Goal: Task Accomplishment & Management: Manage account settings

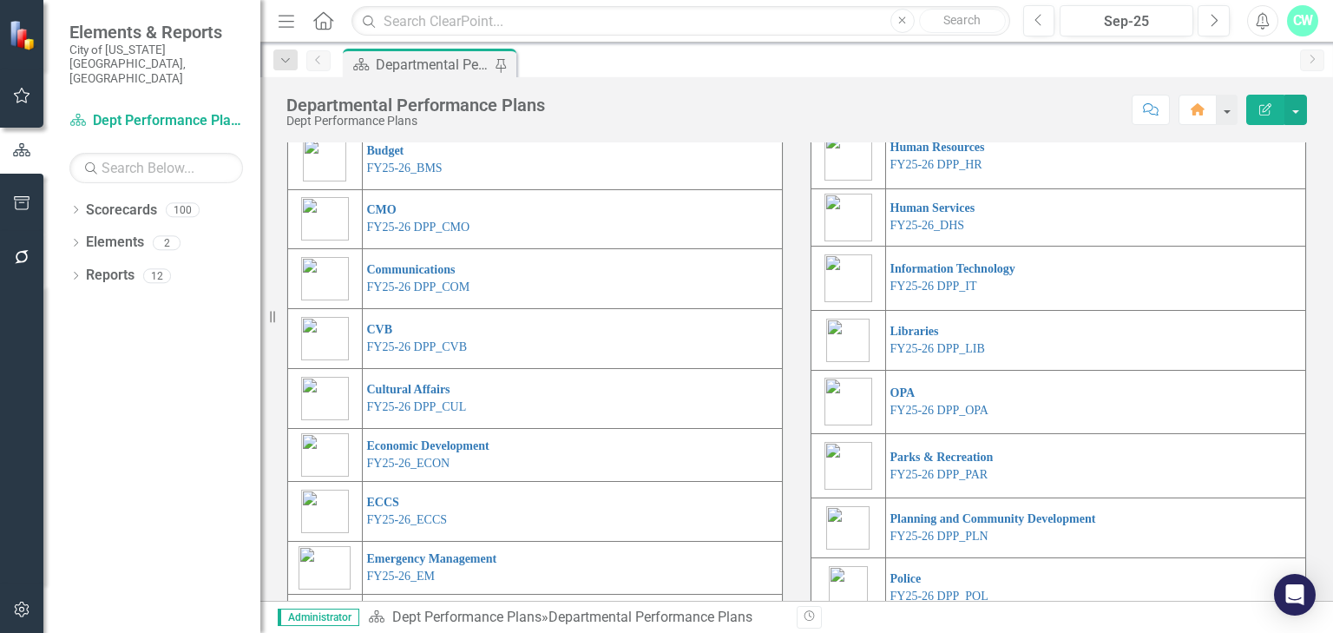
scroll to position [139, 0]
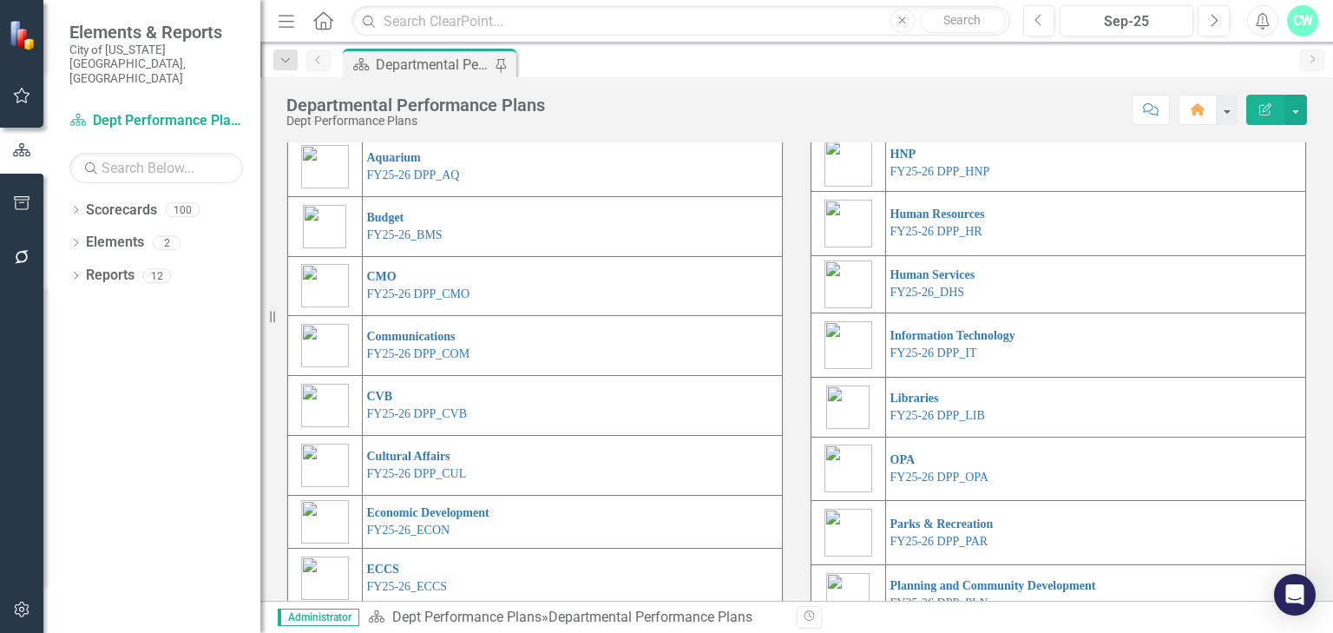
click at [403, 122] on link "FY25-26 DPP_AG" at bounding box center [413, 115] width 93 height 13
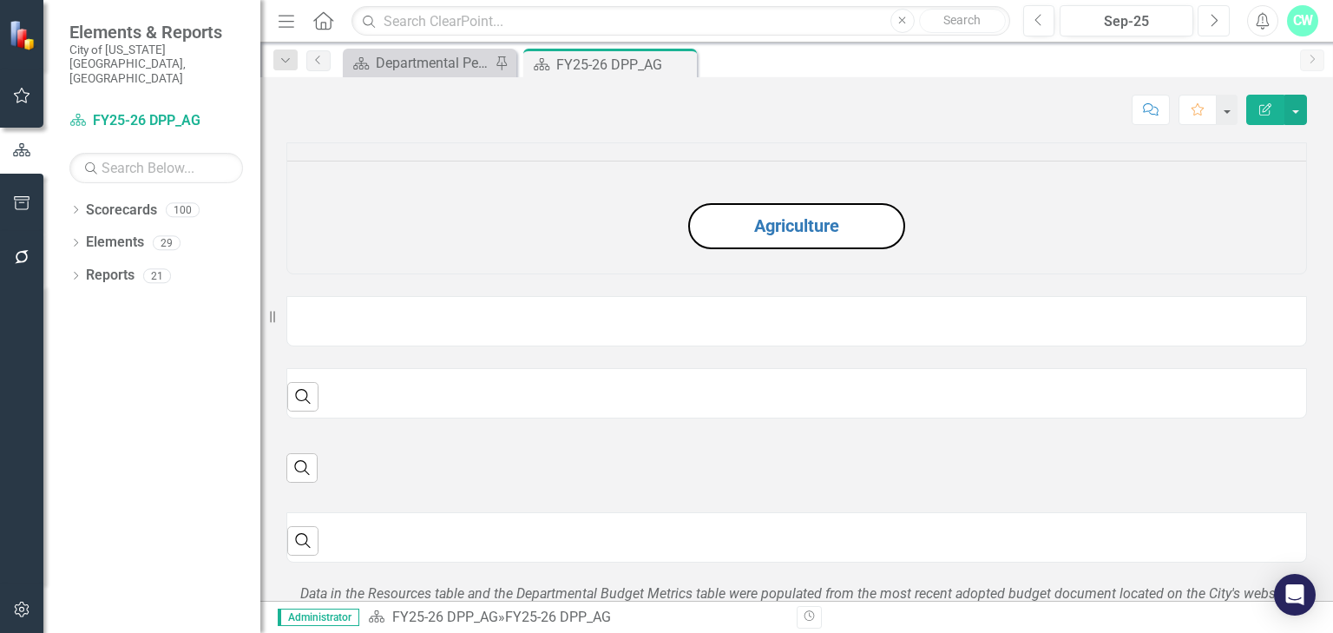
click at [1198, 19] on button "Next" at bounding box center [1214, 20] width 32 height 31
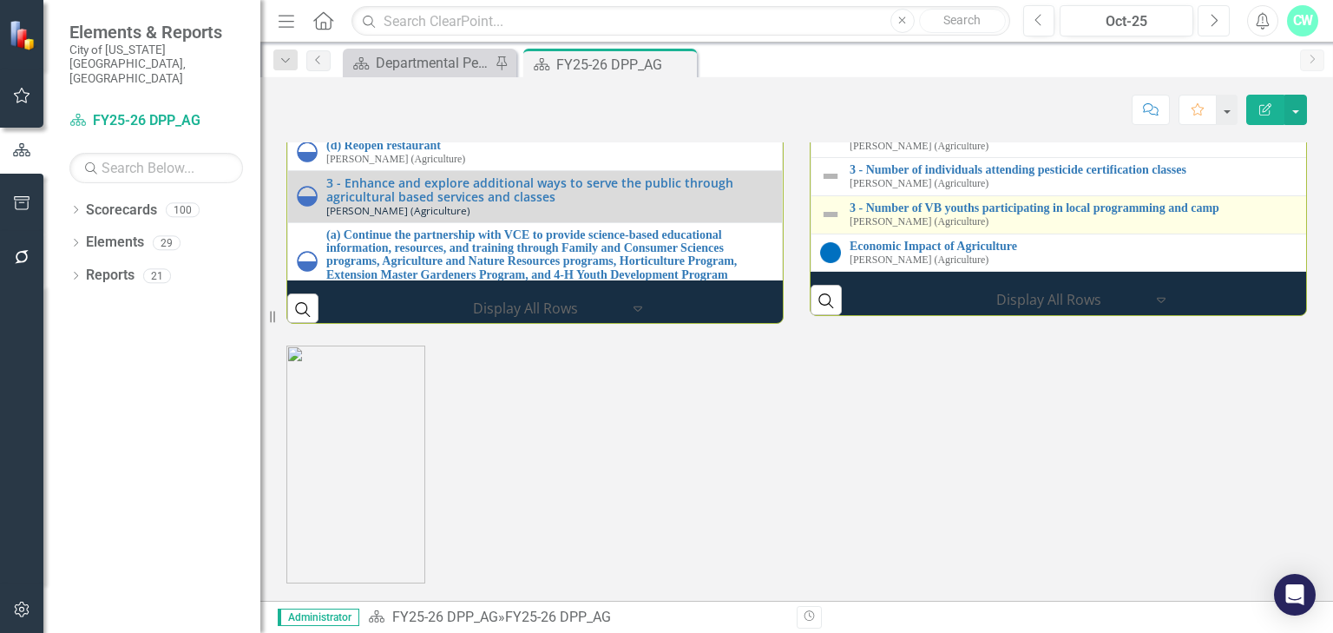
scroll to position [2043, 0]
click at [957, 214] on link "3 - Number of VB youths participating in local programming and camp" at bounding box center [1078, 207] width 456 height 13
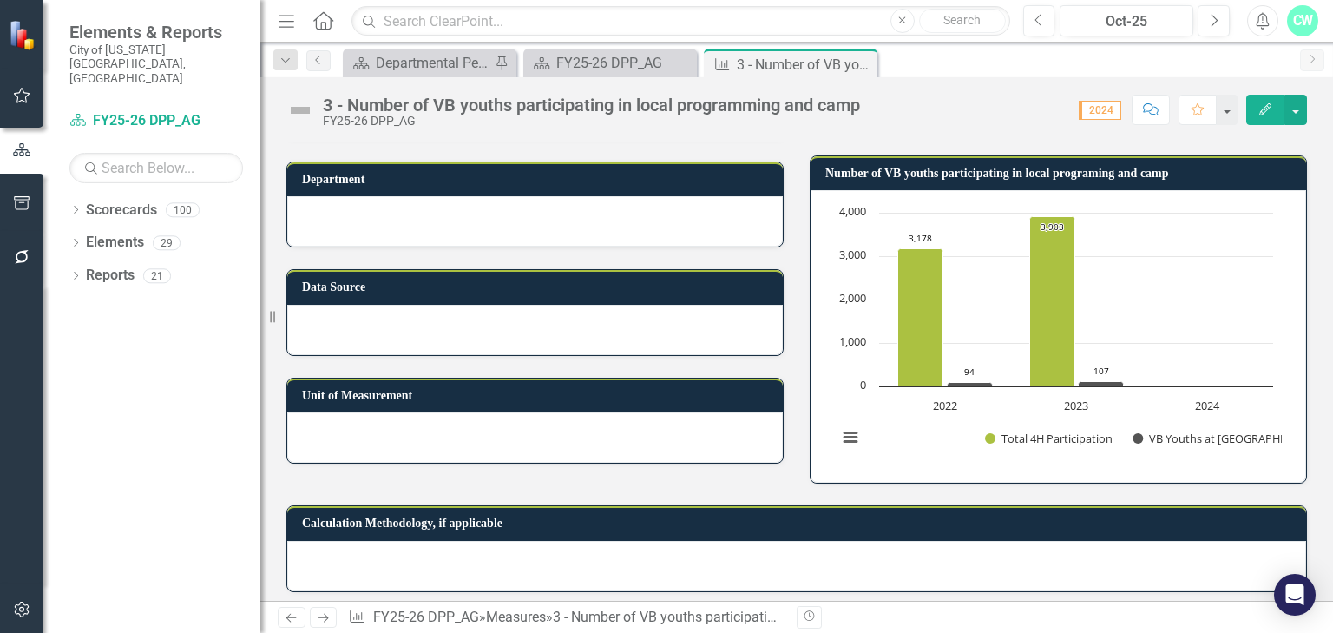
scroll to position [211, 0]
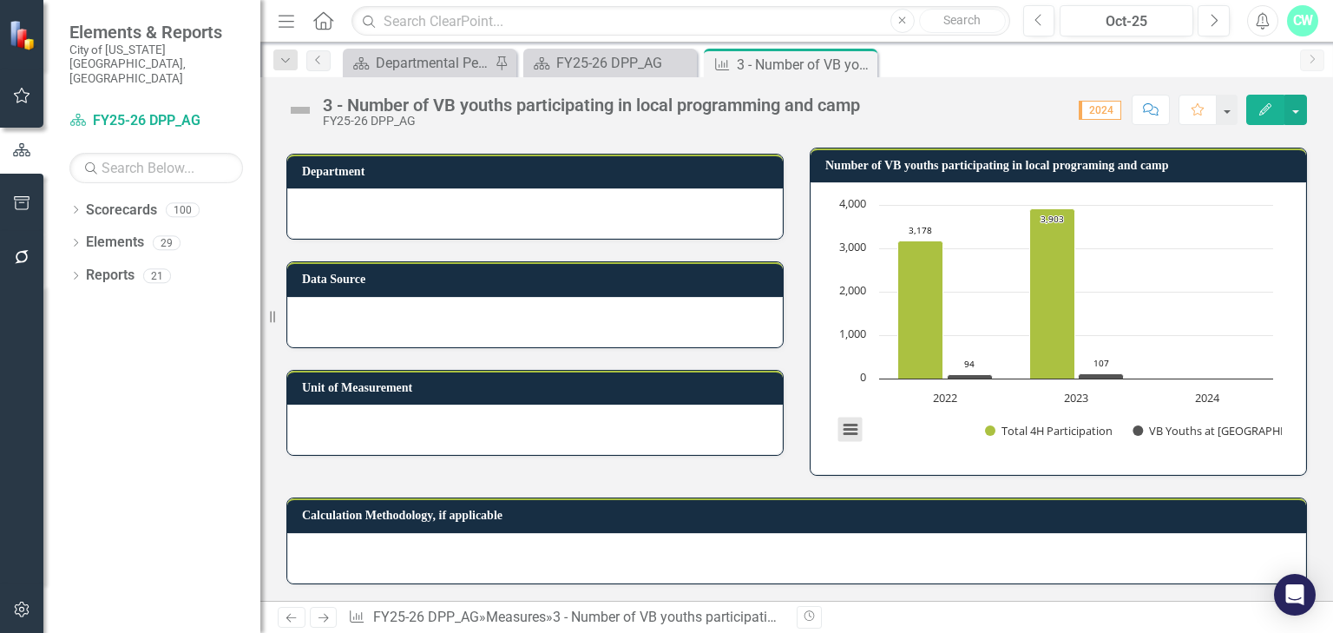
click at [841, 427] on button "View chart menu, Chart" at bounding box center [851, 430] width 24 height 24
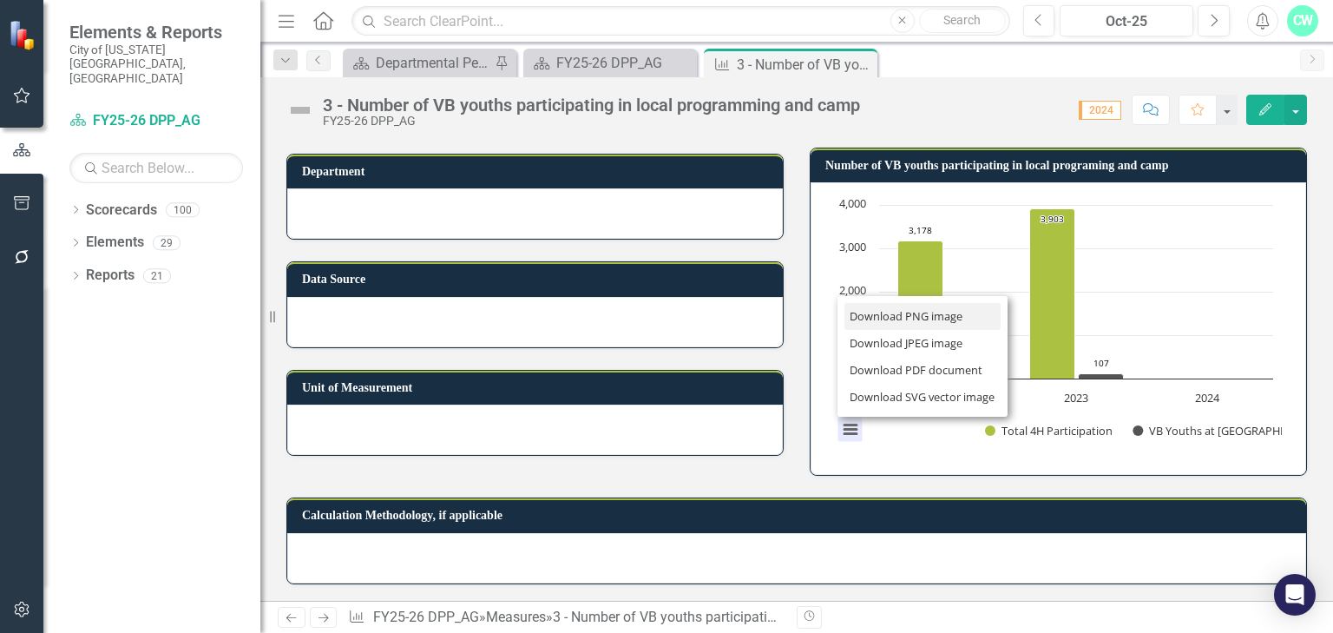
click at [878, 312] on li "Download PNG image" at bounding box center [923, 316] width 156 height 27
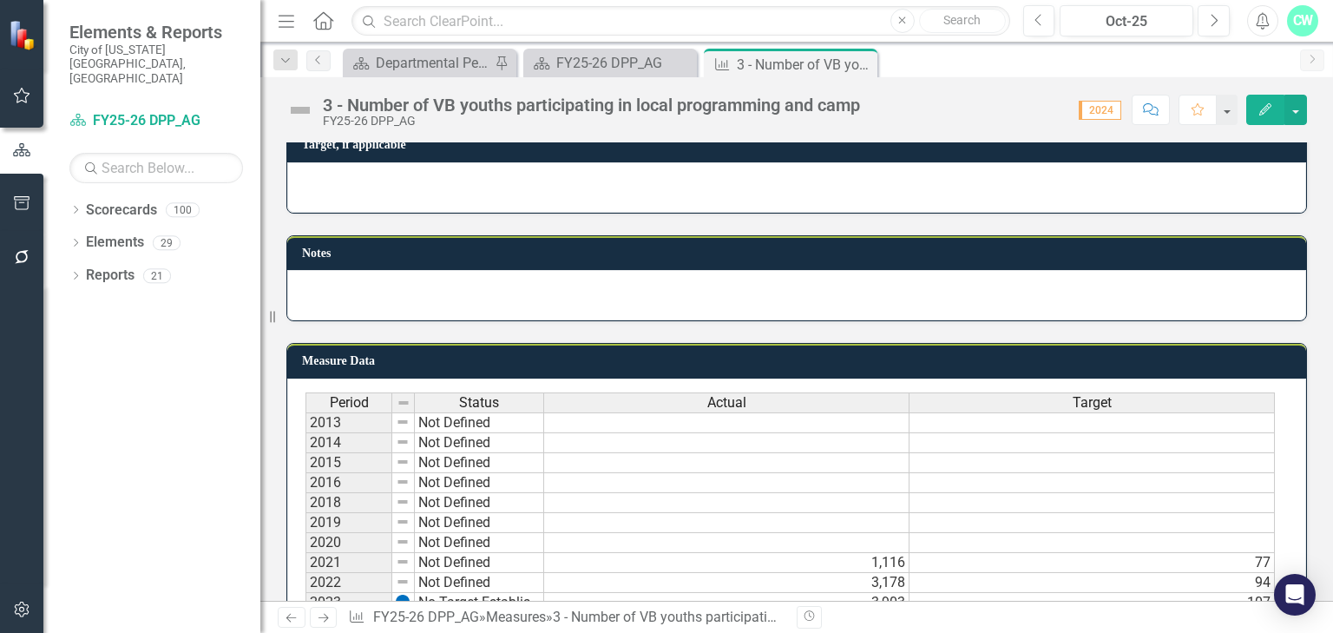
scroll to position [975, 0]
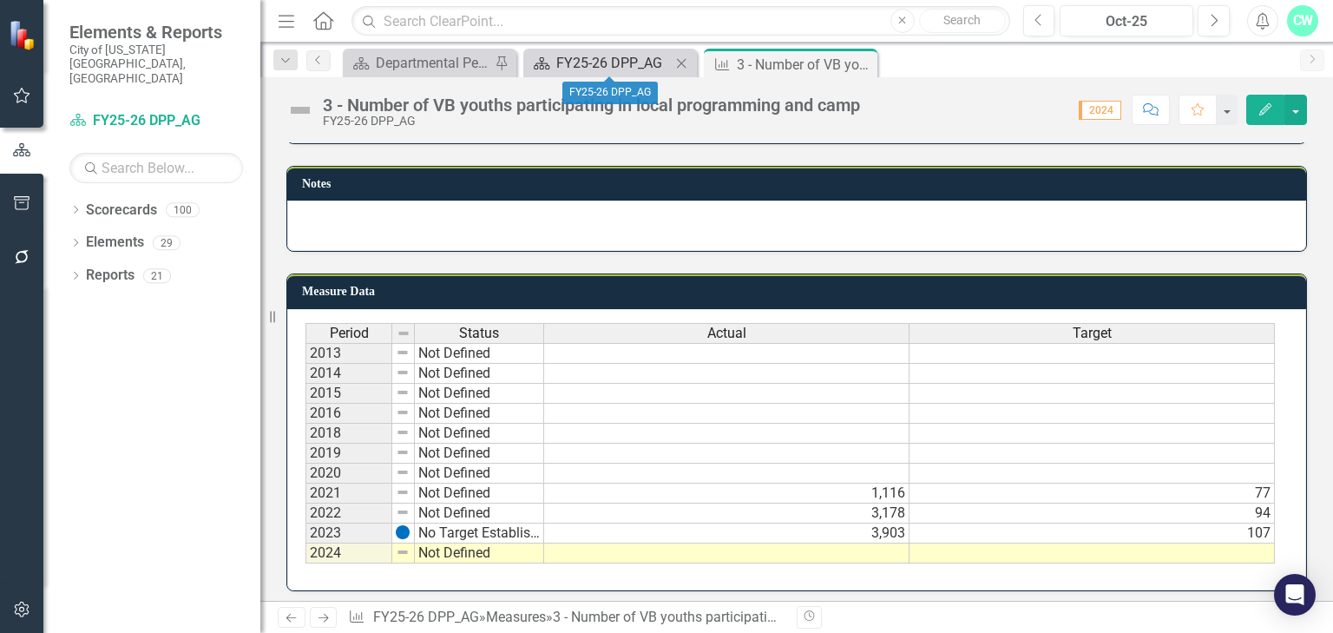
click at [589, 62] on div "FY25-26 DPP_AG" at bounding box center [613, 63] width 115 height 22
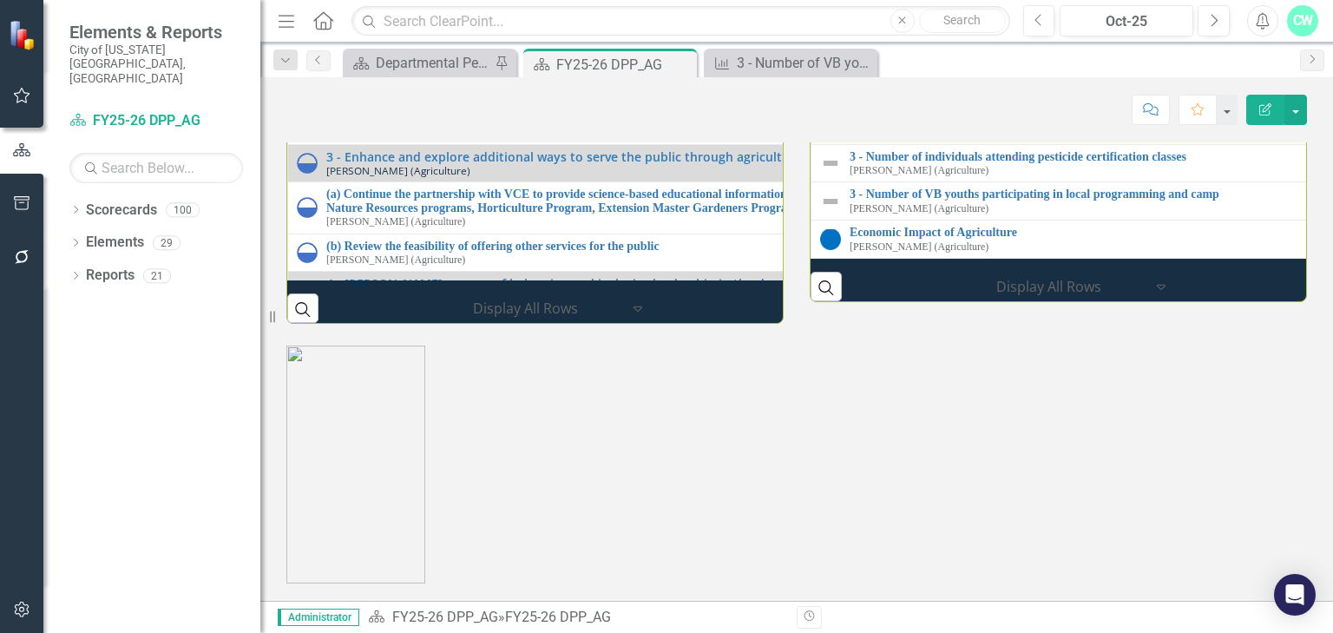
scroll to position [1944, 0]
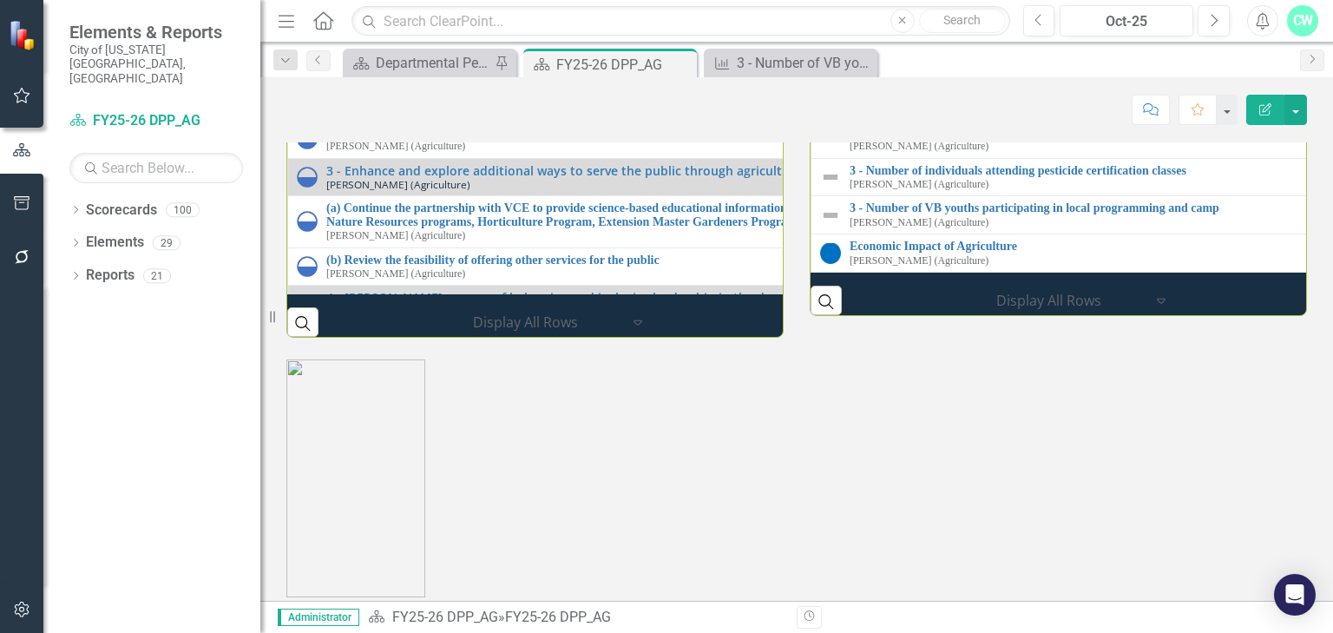
click at [956, 101] on link "3 - Number of individuals participating in family and consumer science related …" at bounding box center [1332, 94] width 964 height 13
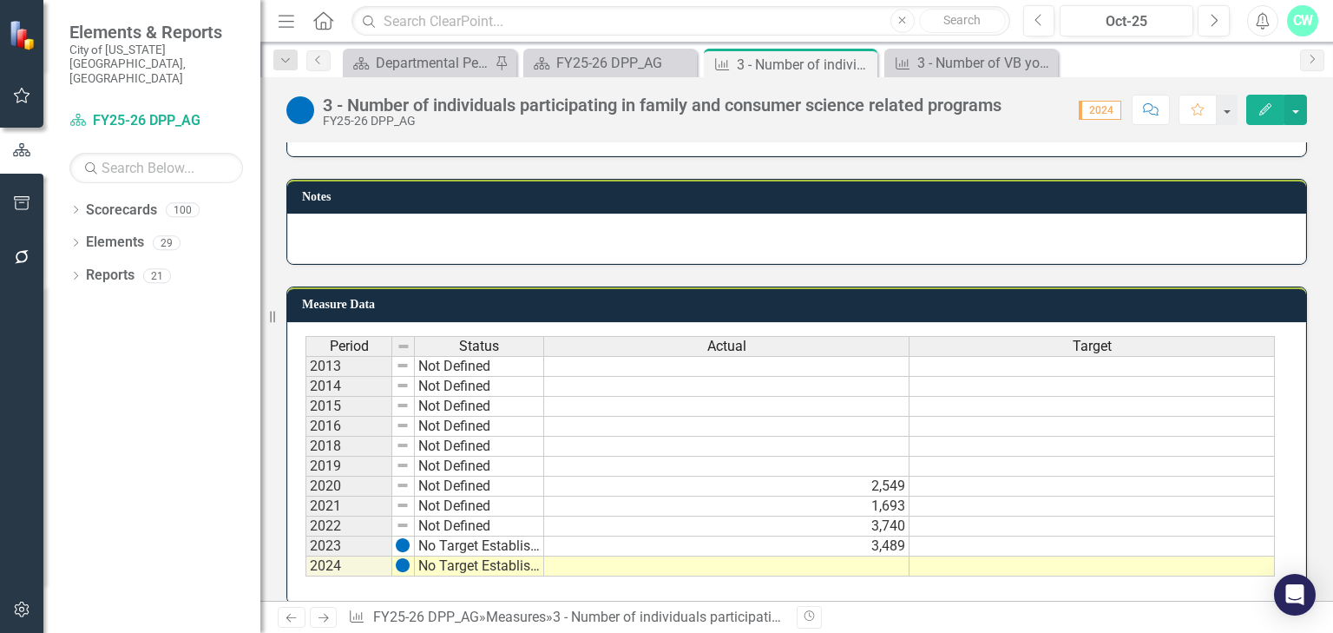
scroll to position [975, 0]
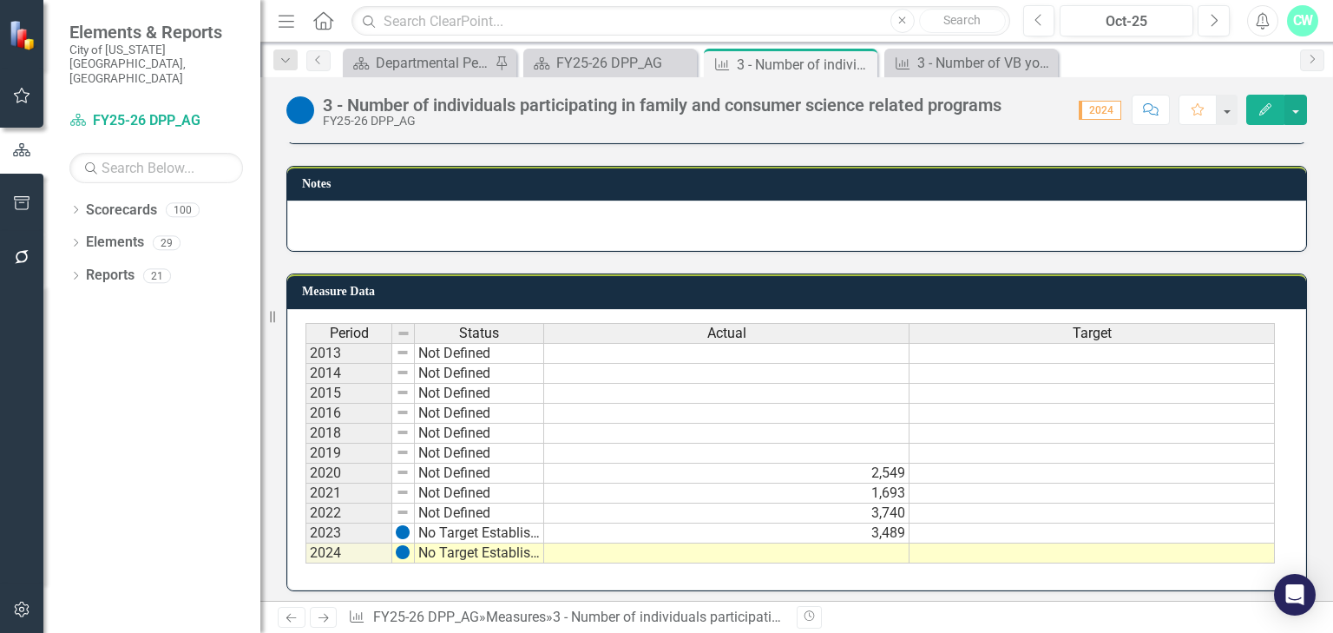
click at [808, 556] on div "Period Status Actual Target 2013 Not Defined 2014 Not Defined 2015 Not Defined …" at bounding box center [796, 449] width 1019 height 281
click at [872, 545] on td at bounding box center [726, 553] width 365 height 20
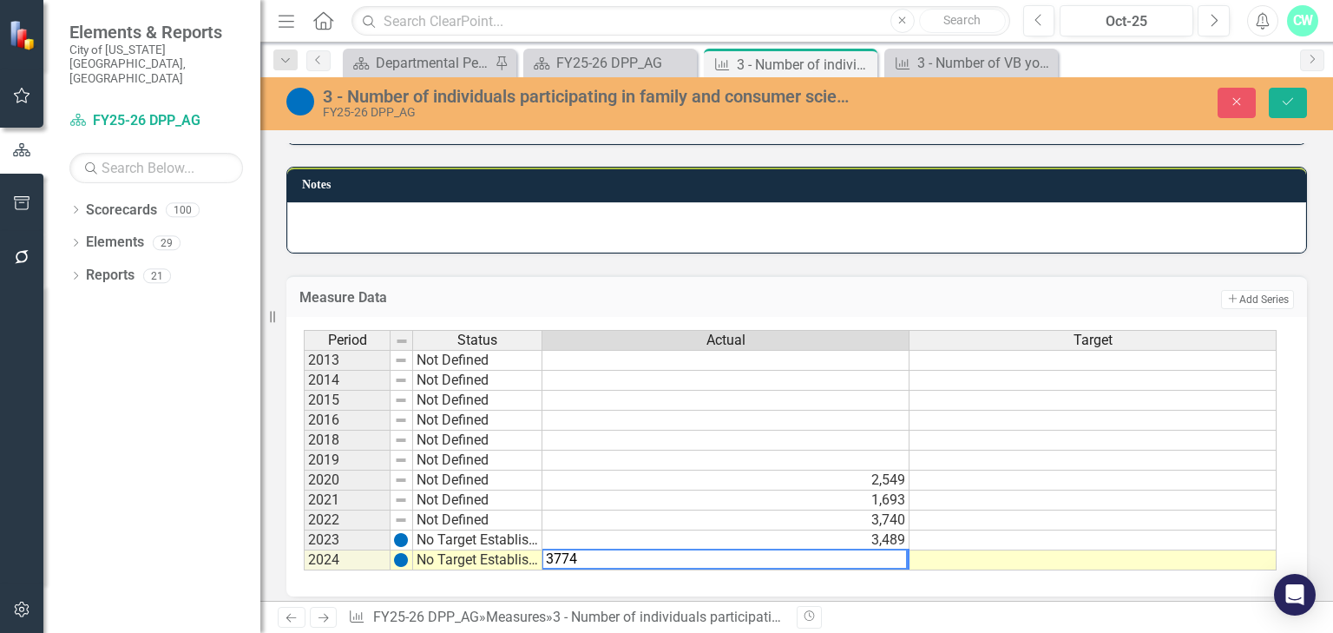
type textarea "3774"
click at [812, 290] on h3 "Measure Data" at bounding box center [570, 298] width 542 height 16
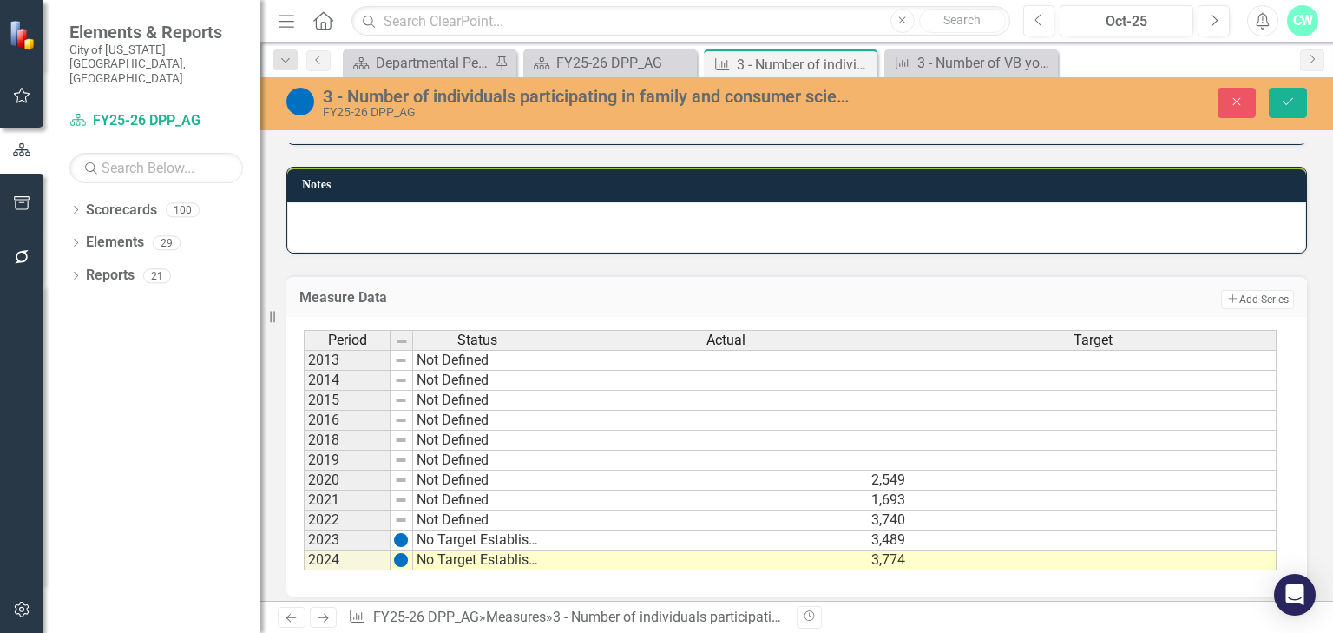
click at [1266, 109] on div "Close Save" at bounding box center [1109, 103] width 421 height 30
click at [1280, 108] on button "Save" at bounding box center [1288, 103] width 38 height 30
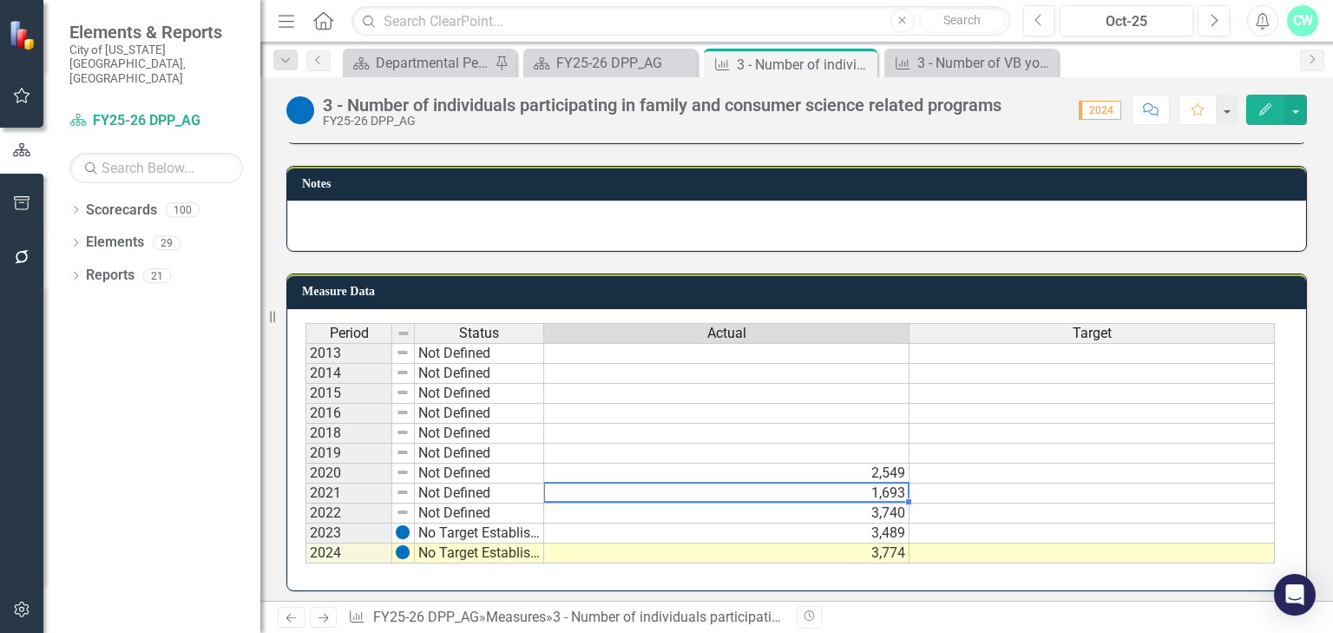
click at [900, 483] on td "1,693" at bounding box center [726, 493] width 365 height 20
click at [895, 464] on td "2,549" at bounding box center [726, 474] width 365 height 20
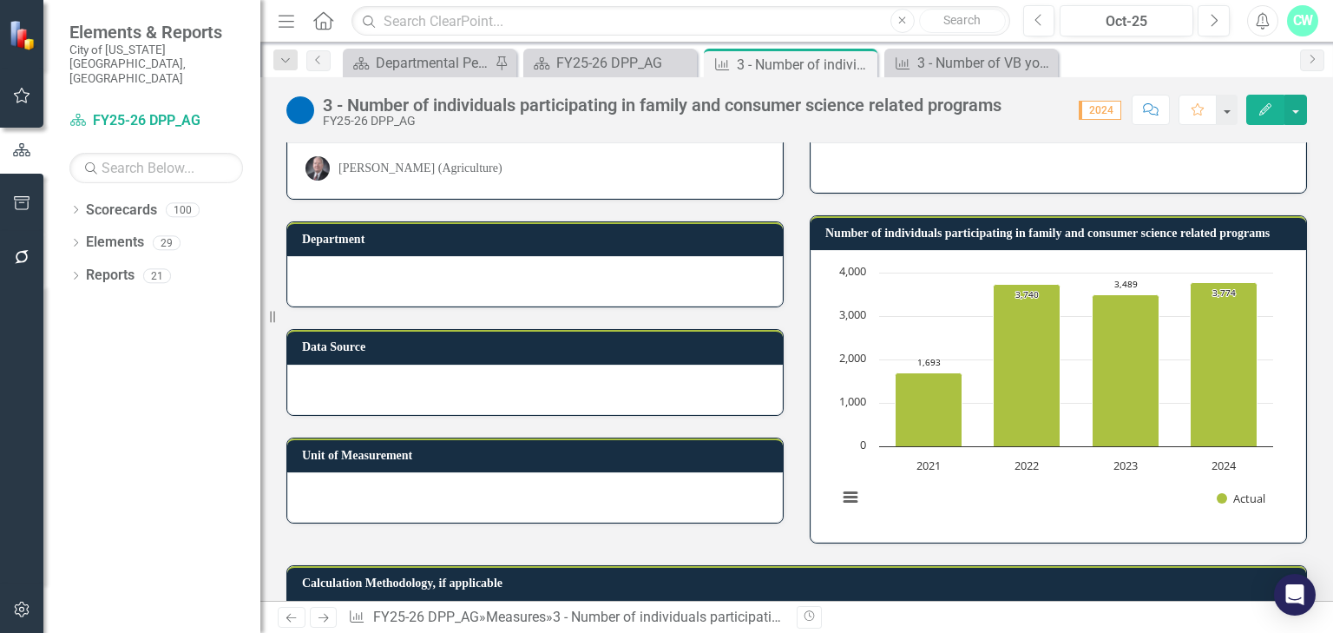
scroll to position [141, 0]
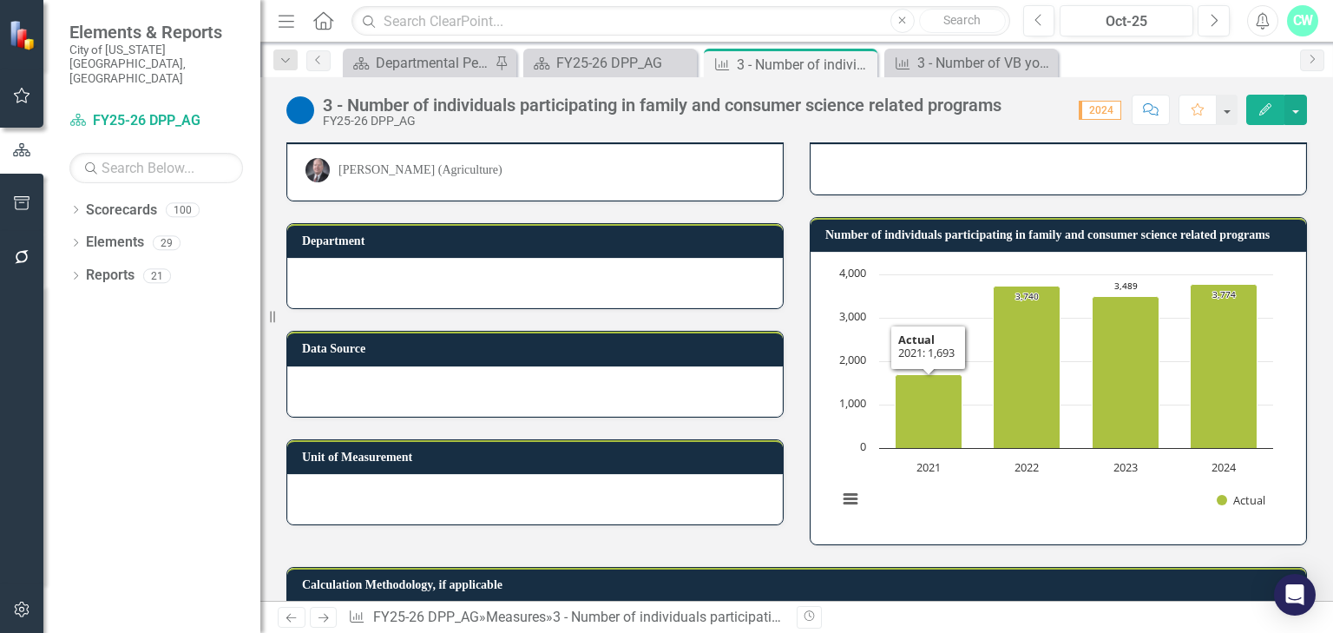
click at [941, 525] on div "Chart Bar chart with 4 bars. Number of individuals participating in family and …" at bounding box center [1059, 398] width 496 height 293
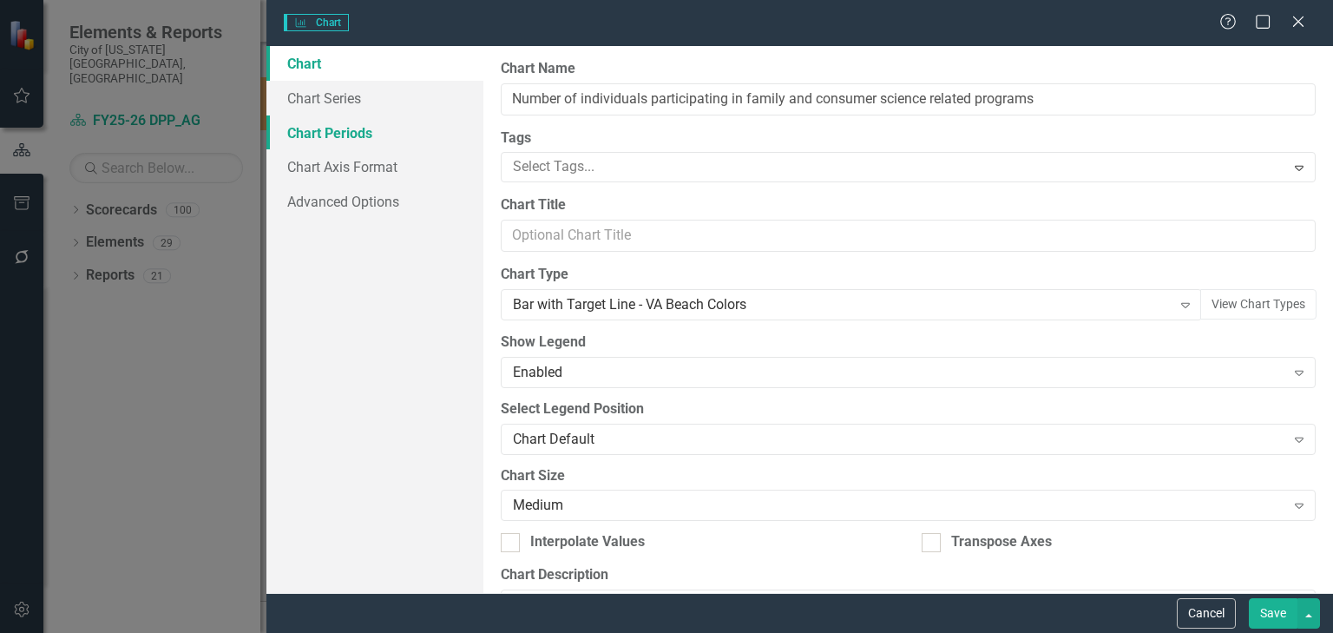
click at [404, 123] on link "Chart Periods" at bounding box center [374, 132] width 217 height 35
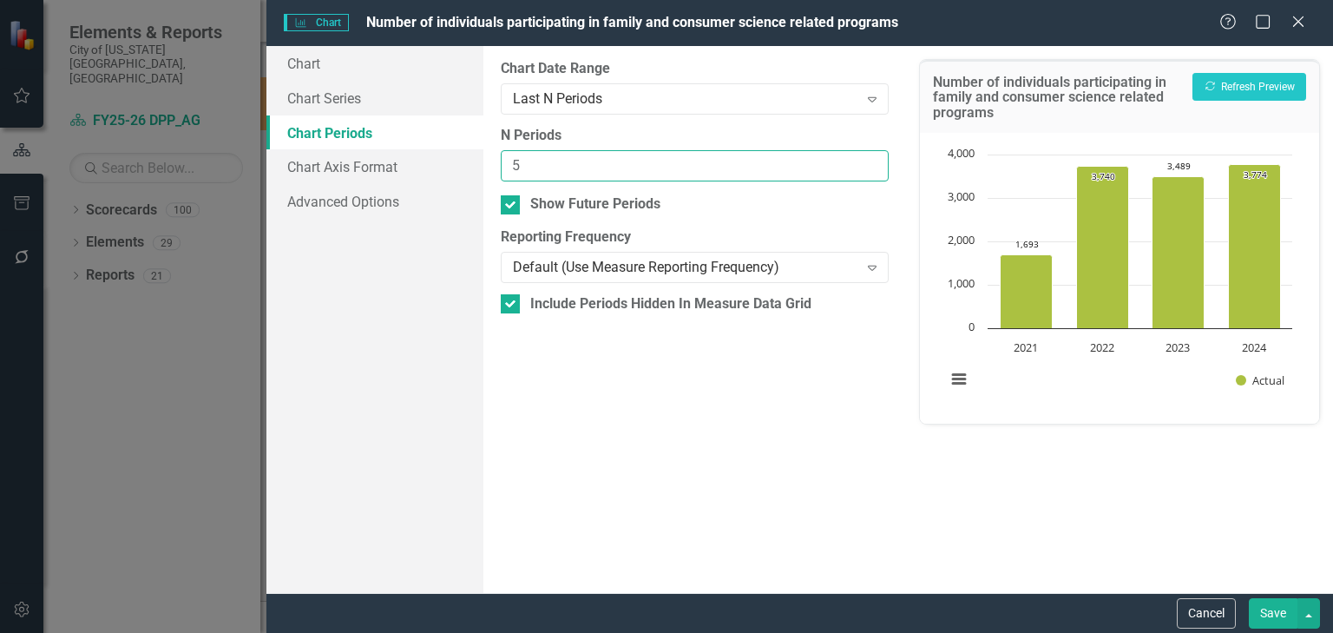
type input "5"
click at [872, 156] on input "5" at bounding box center [695, 166] width 388 height 32
click at [1214, 76] on button "Recalculate Refresh Preview" at bounding box center [1250, 87] width 114 height 28
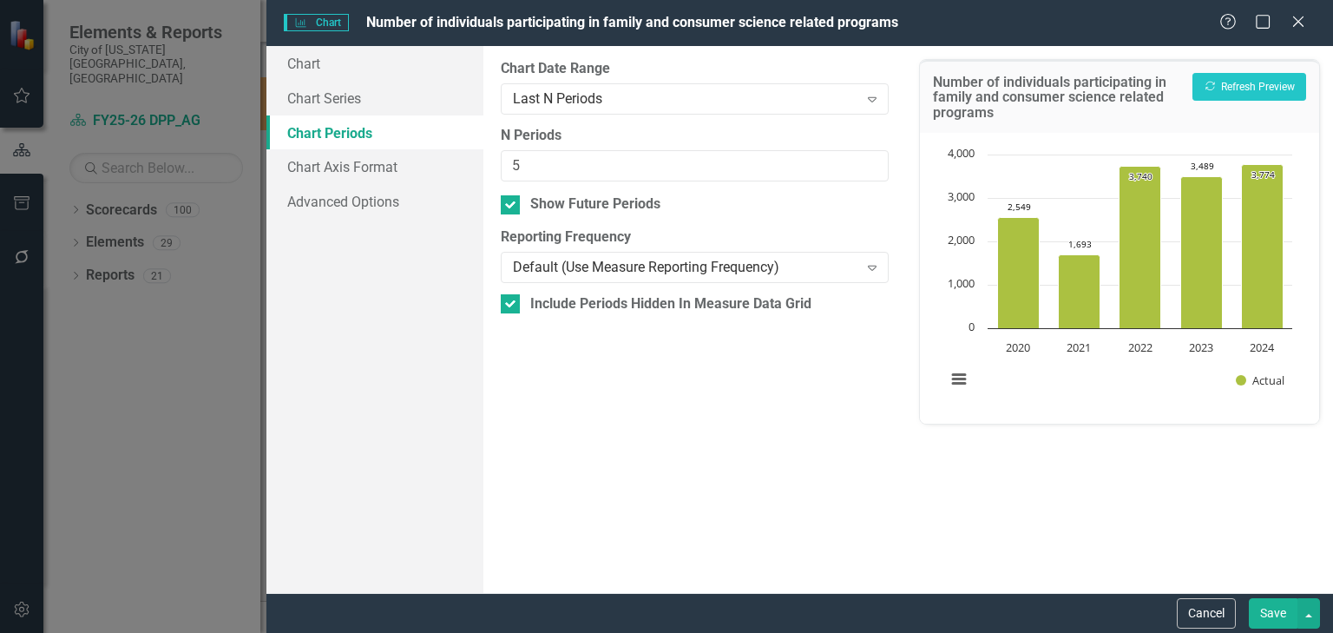
click at [1249, 606] on button "Save" at bounding box center [1273, 613] width 49 height 30
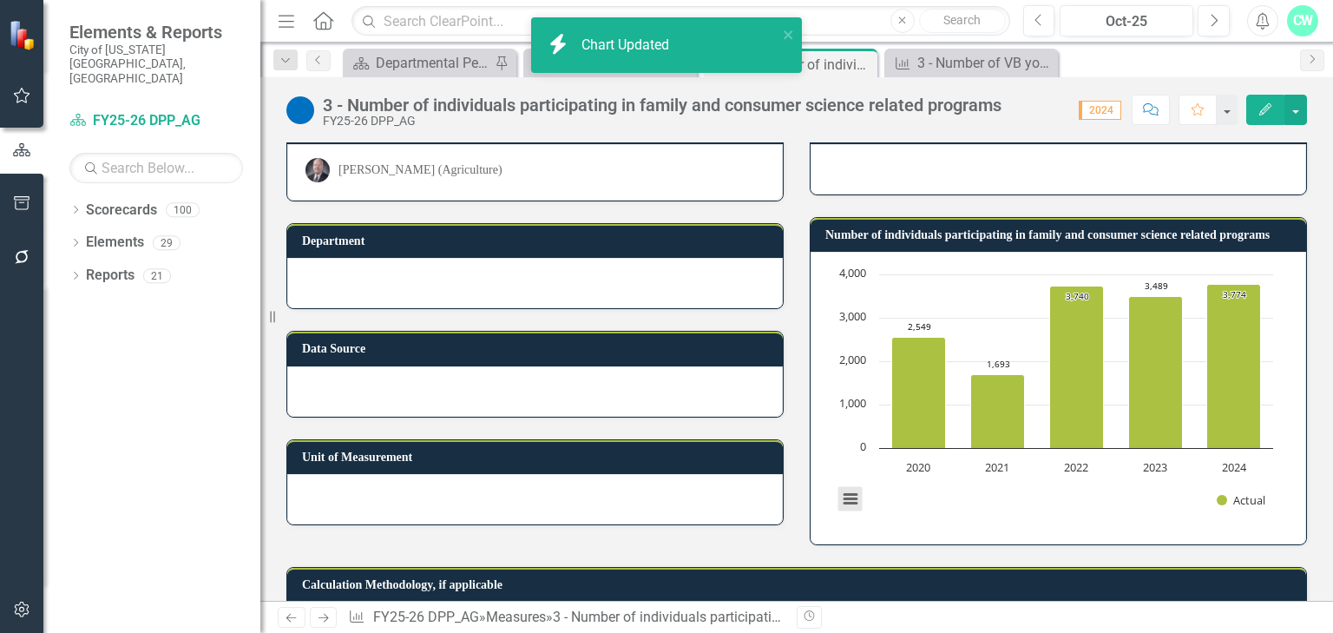
click at [843, 500] on button "View chart menu, Chart" at bounding box center [851, 499] width 24 height 24
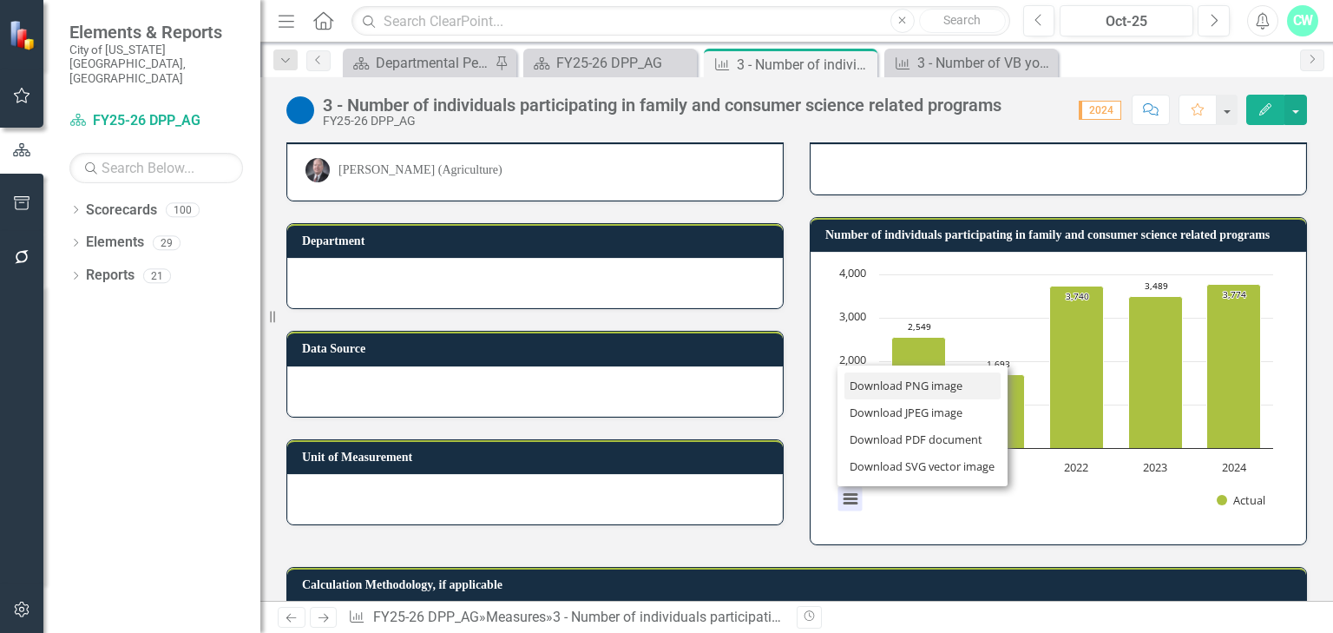
click at [916, 391] on li "Download PNG image" at bounding box center [923, 385] width 156 height 27
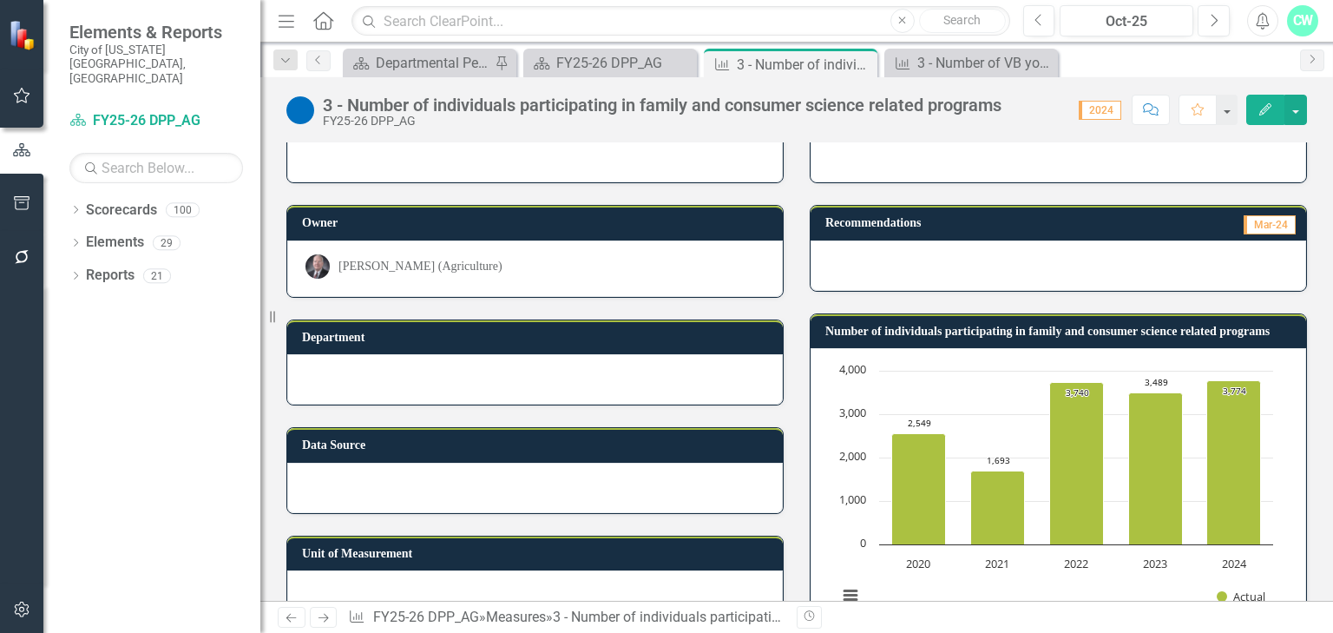
scroll to position [69, 0]
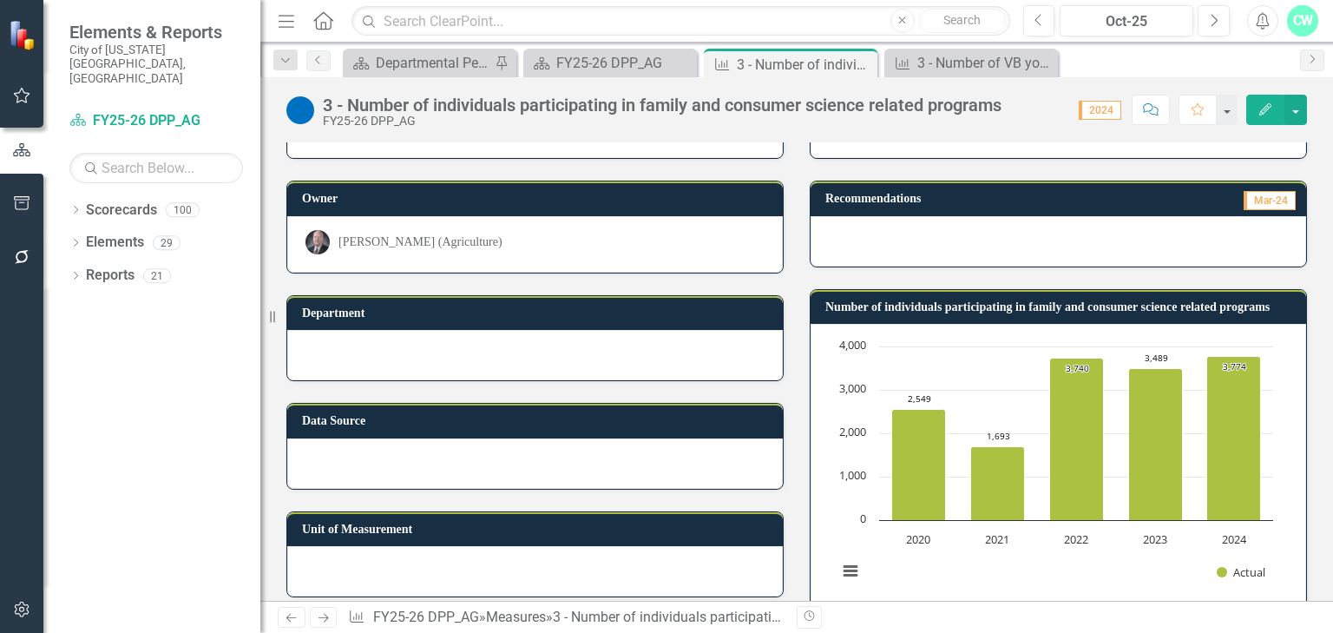
drag, startPoint x: 870, startPoint y: 56, endPoint x: 972, endPoint y: 70, distance: 103.5
click at [0, 0] on div "Close" at bounding box center [0, 0] width 0 height 0
click at [972, 70] on div "Scorecard Departmental Performance Plans Pin Scorecard FY25-26 DPP_AG Close Mea…" at bounding box center [815, 63] width 952 height 28
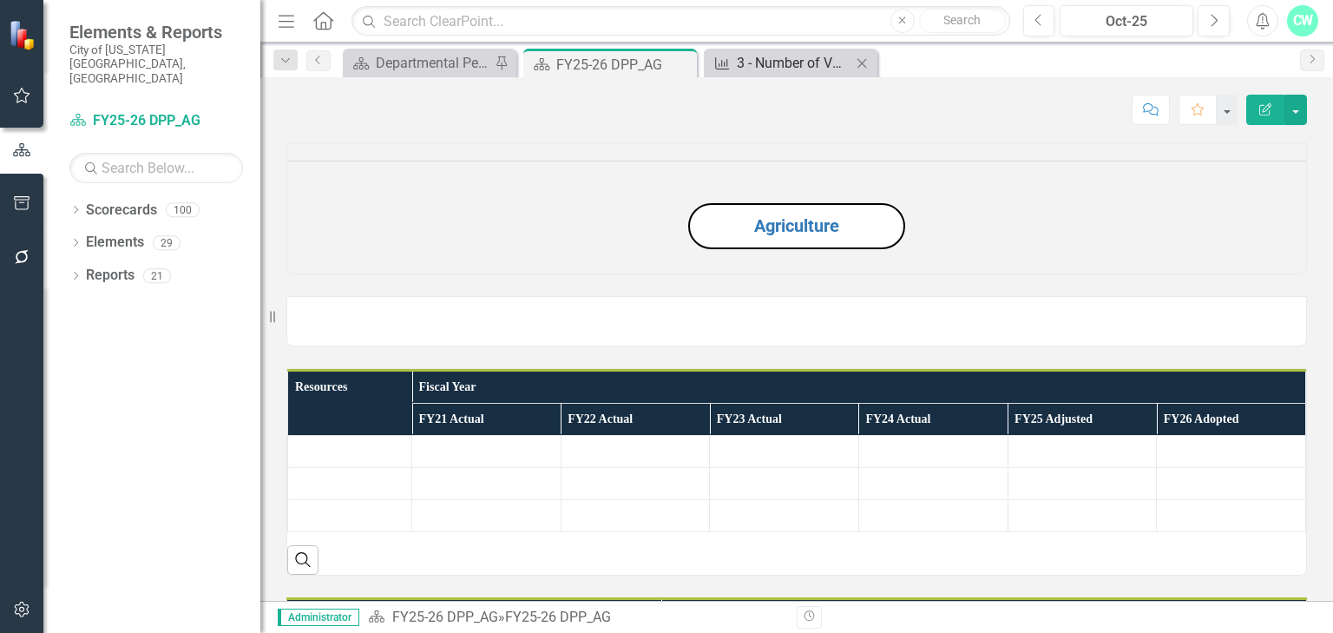
click at [770, 52] on div "3 - Number of VB youths participating in local programming and camp" at bounding box center [794, 63] width 115 height 22
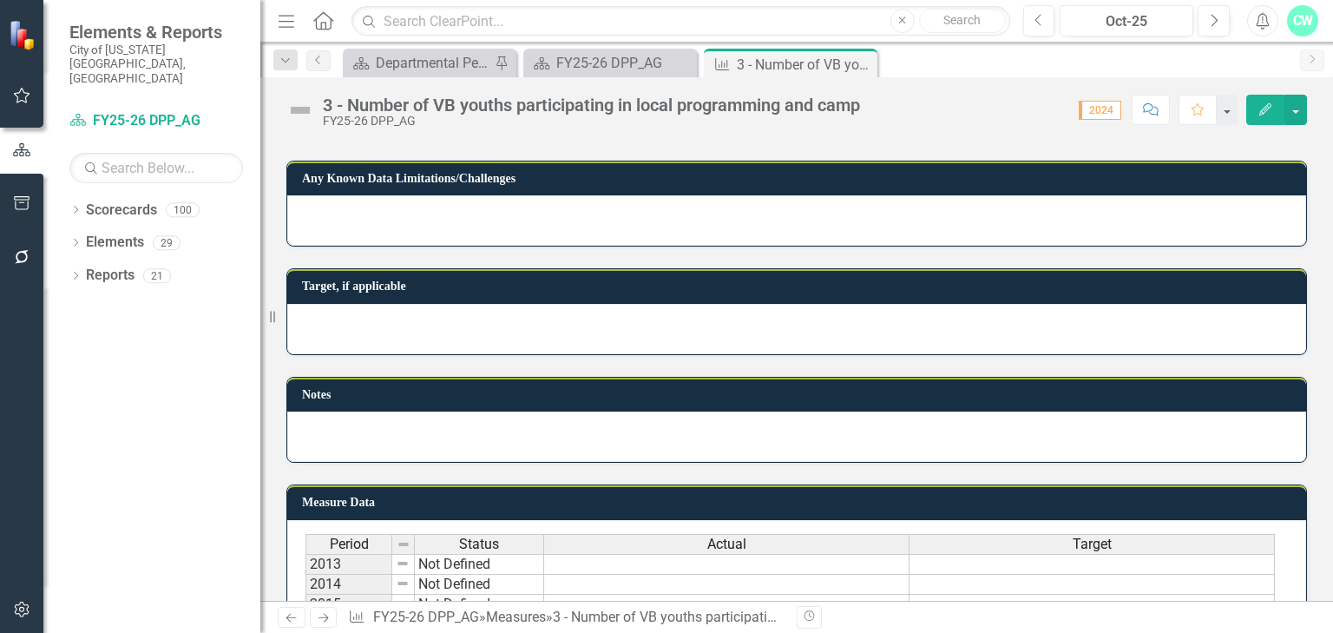
scroll to position [975, 0]
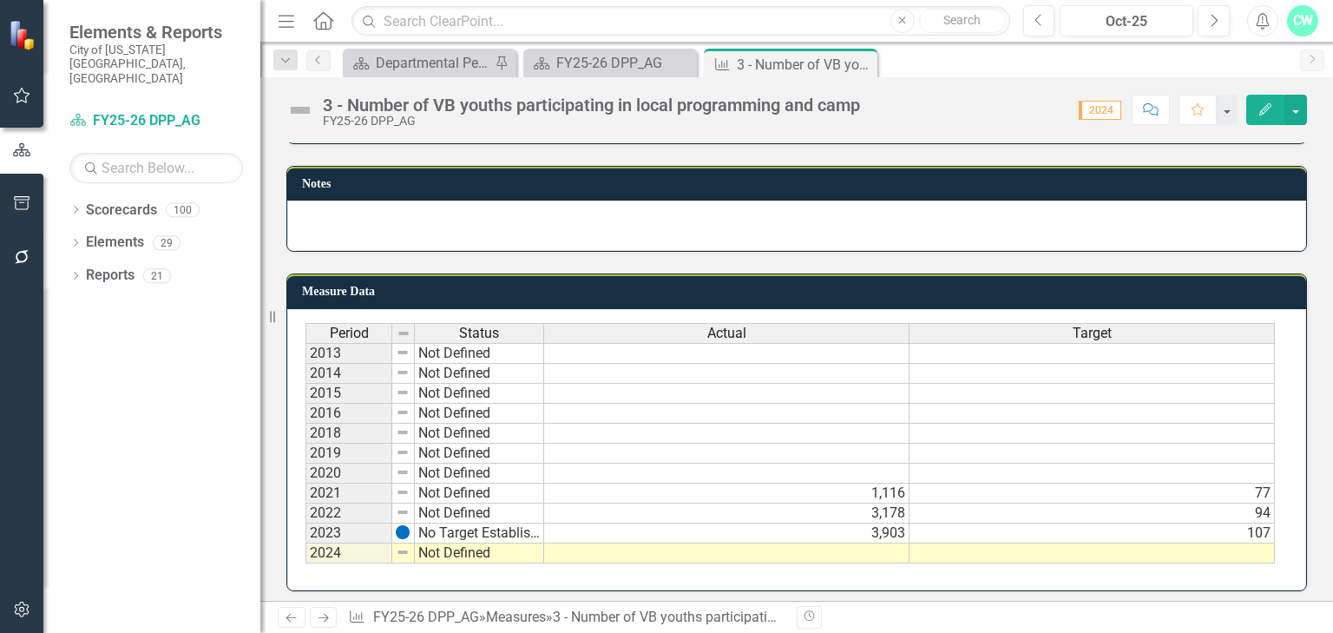
click at [772, 549] on td at bounding box center [726, 553] width 365 height 20
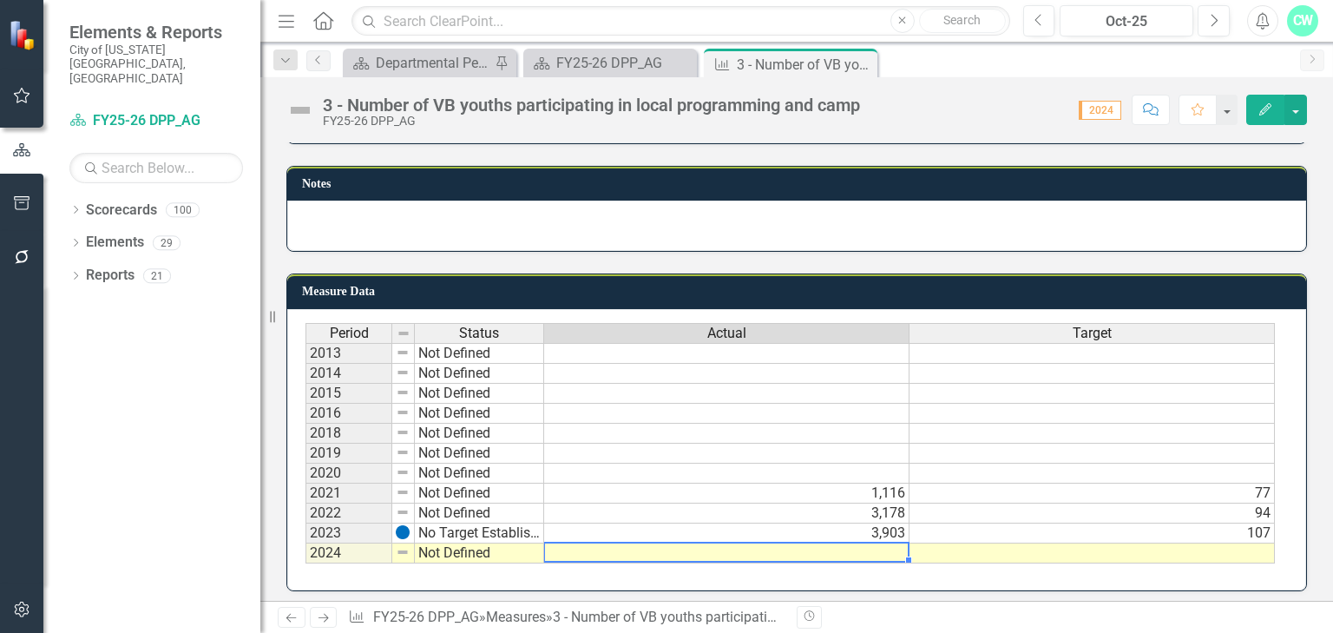
click at [771, 343] on td at bounding box center [726, 353] width 365 height 21
click at [819, 548] on td at bounding box center [726, 553] width 365 height 20
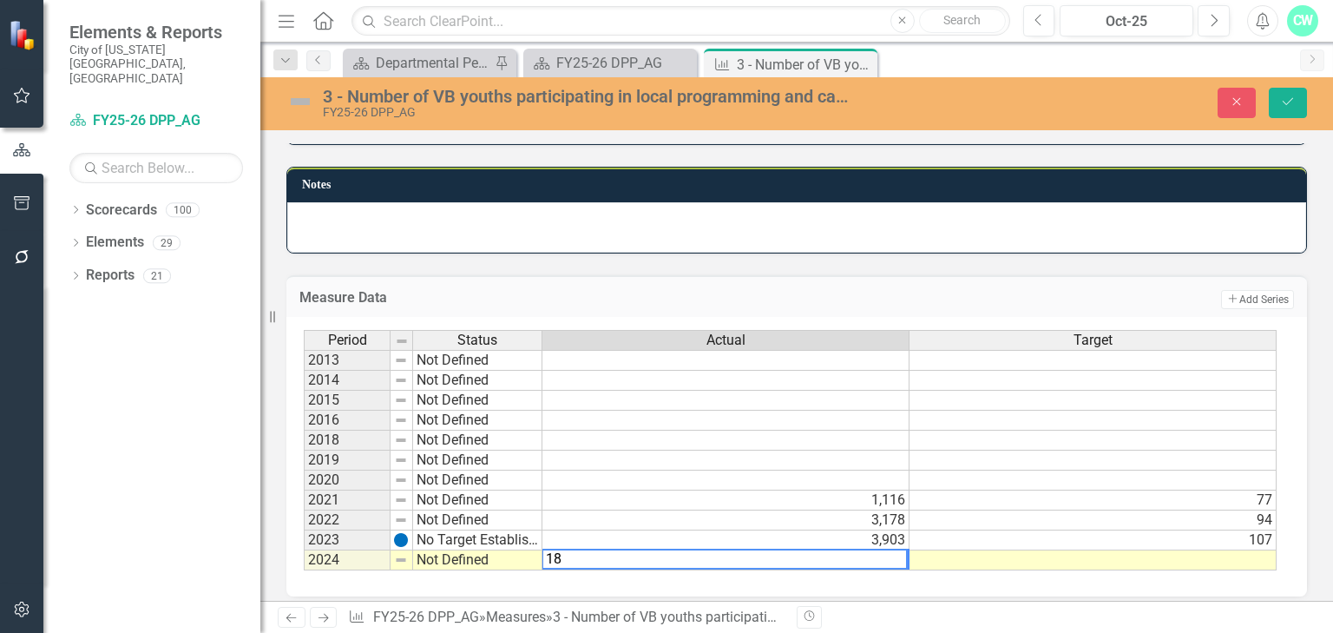
type textarea "187"
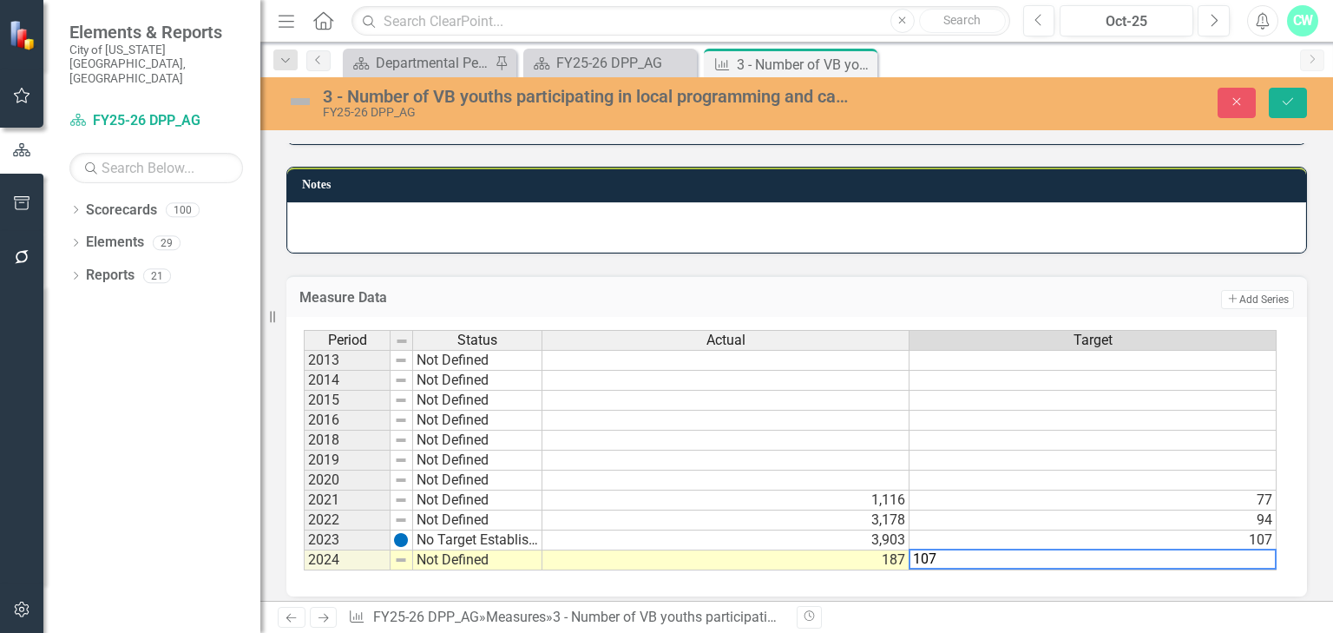
type textarea "107"
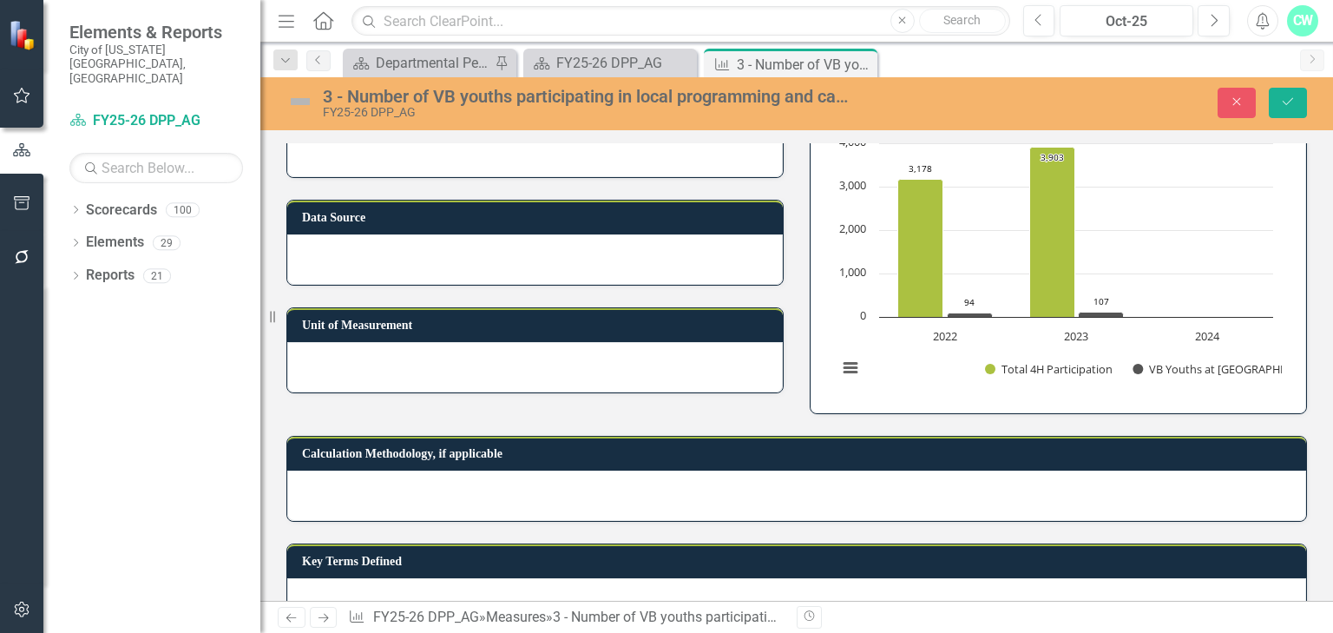
scroll to position [280, 0]
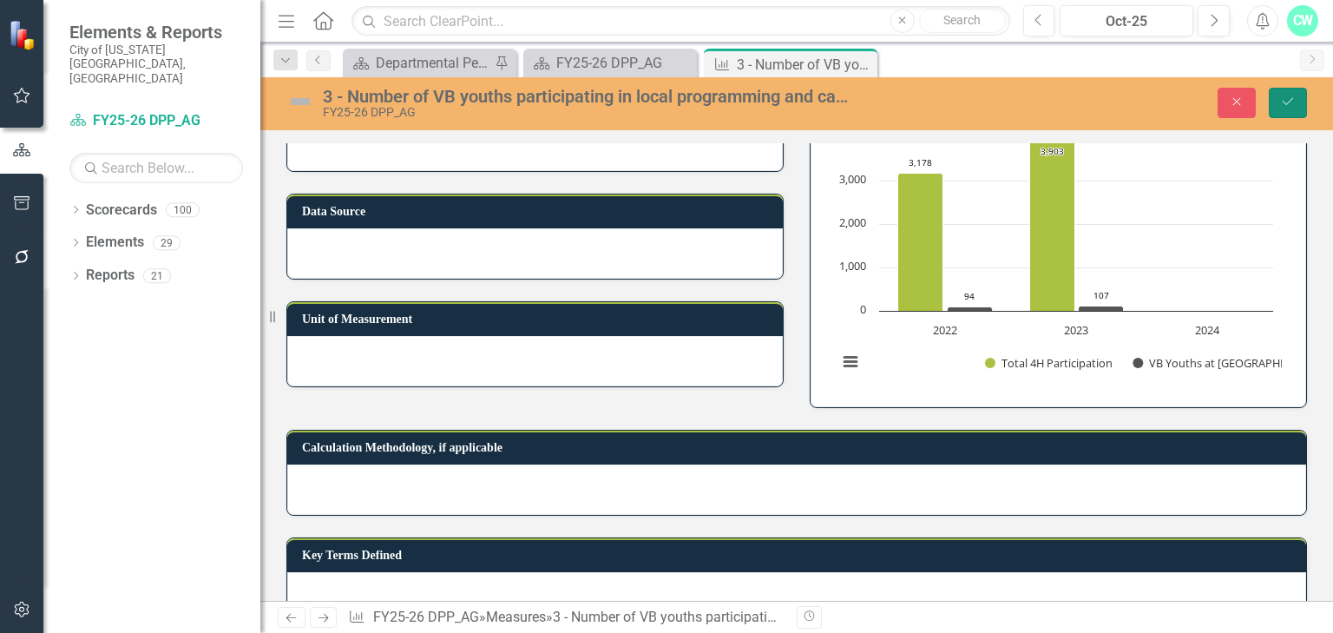
click at [1291, 104] on icon "Save" at bounding box center [1288, 101] width 16 height 12
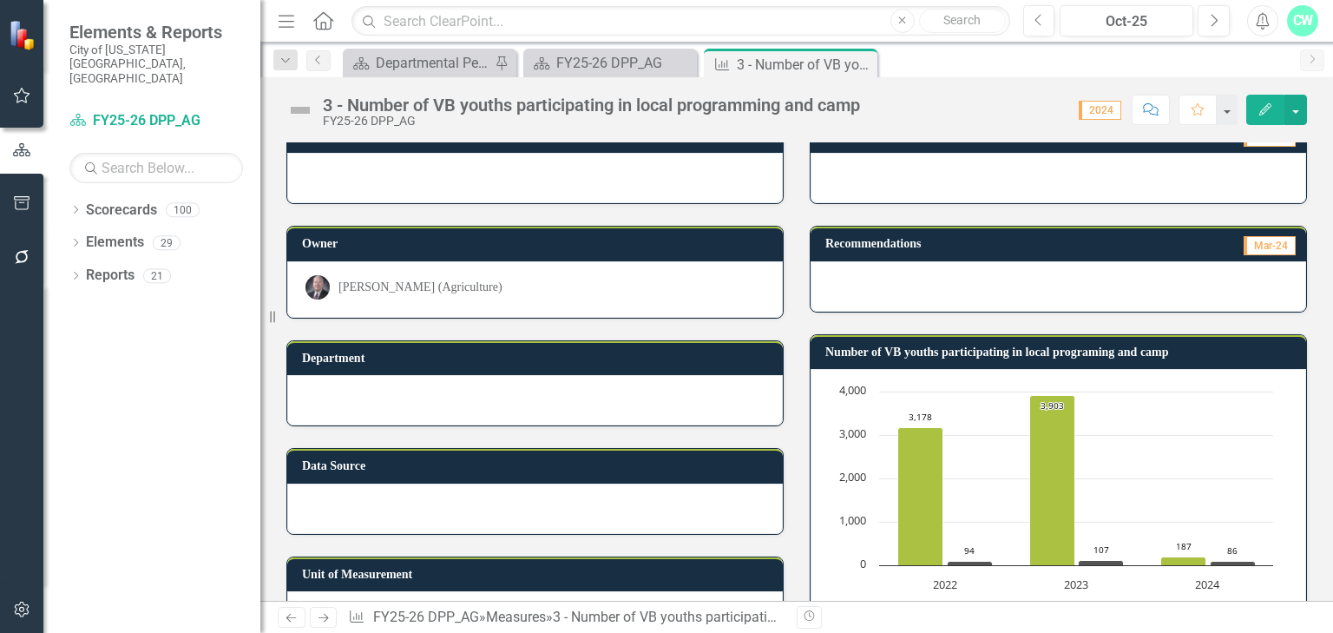
scroll to position [0, 0]
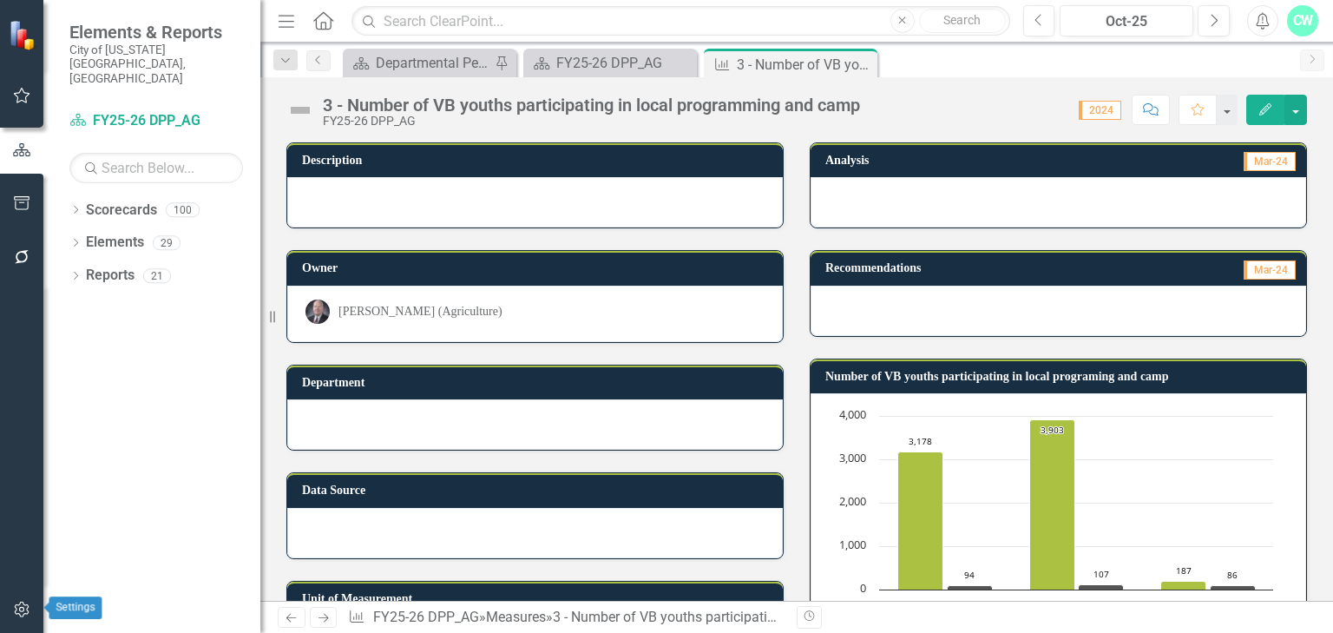
click at [24, 615] on icon "button" at bounding box center [22, 609] width 18 height 14
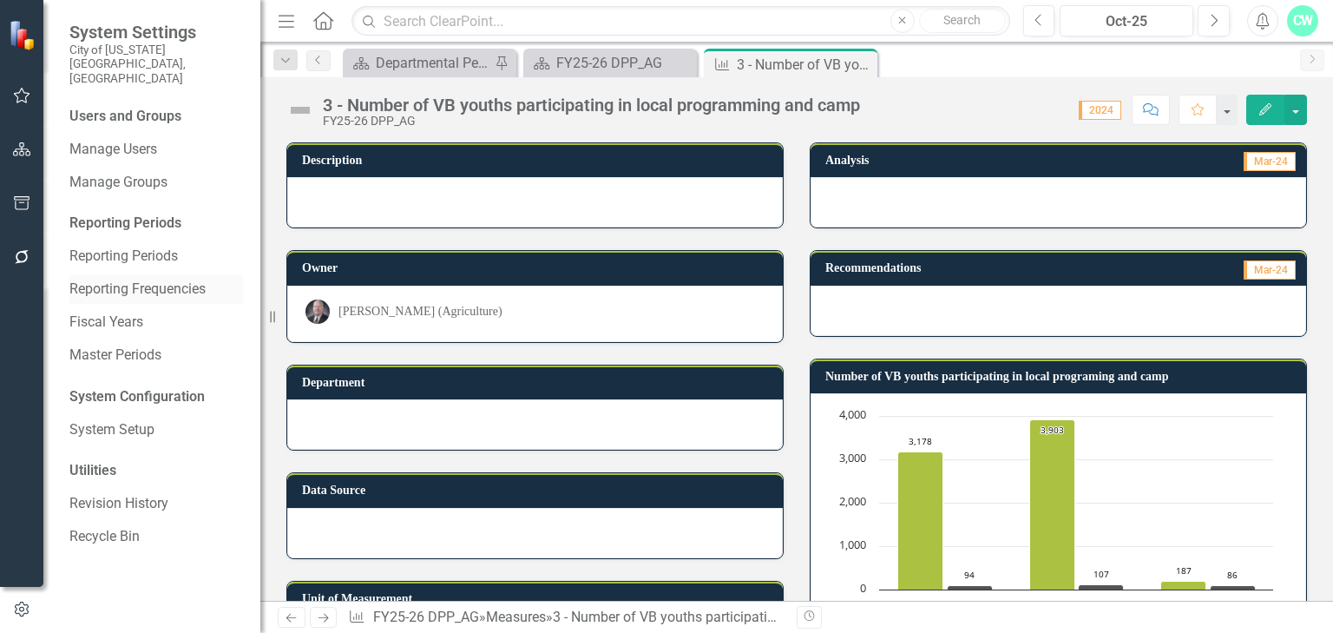
click at [191, 280] on link "Reporting Frequencies" at bounding box center [156, 290] width 174 height 20
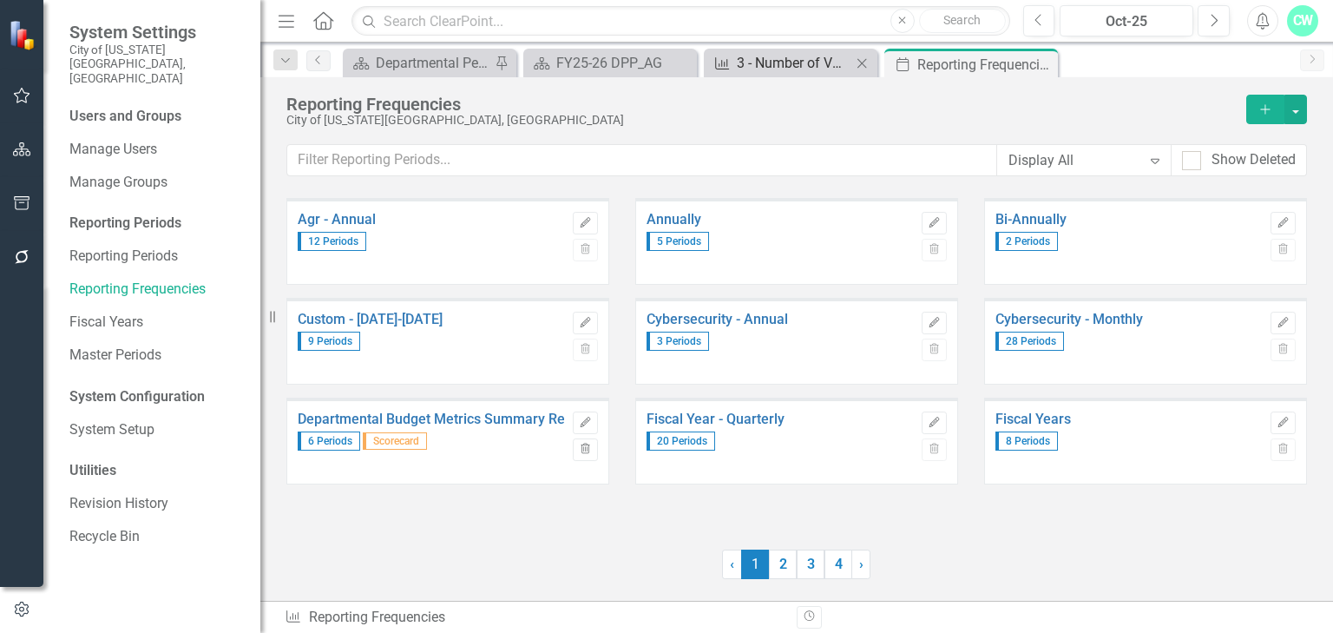
click at [762, 57] on div "3 - Number of VB youths participating in local programming and camp" at bounding box center [794, 63] width 115 height 22
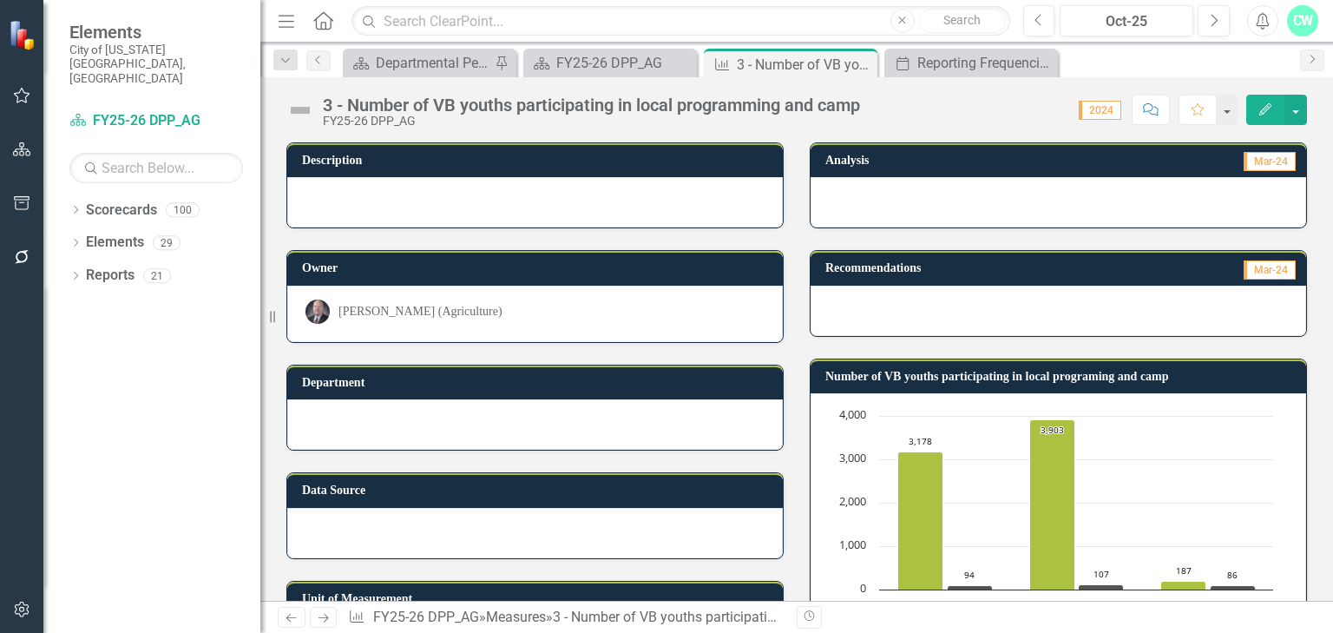
click at [1261, 110] on icon "Edit" at bounding box center [1266, 109] width 16 height 12
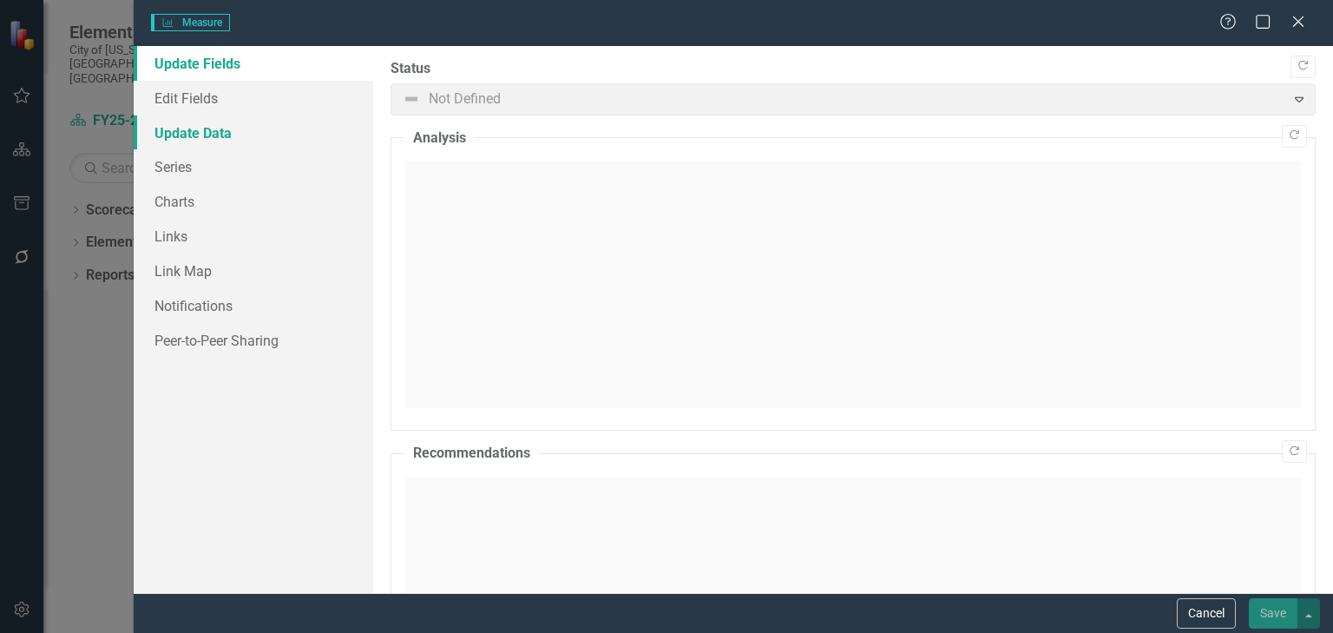
click at [227, 131] on link "Update Data" at bounding box center [254, 132] width 240 height 35
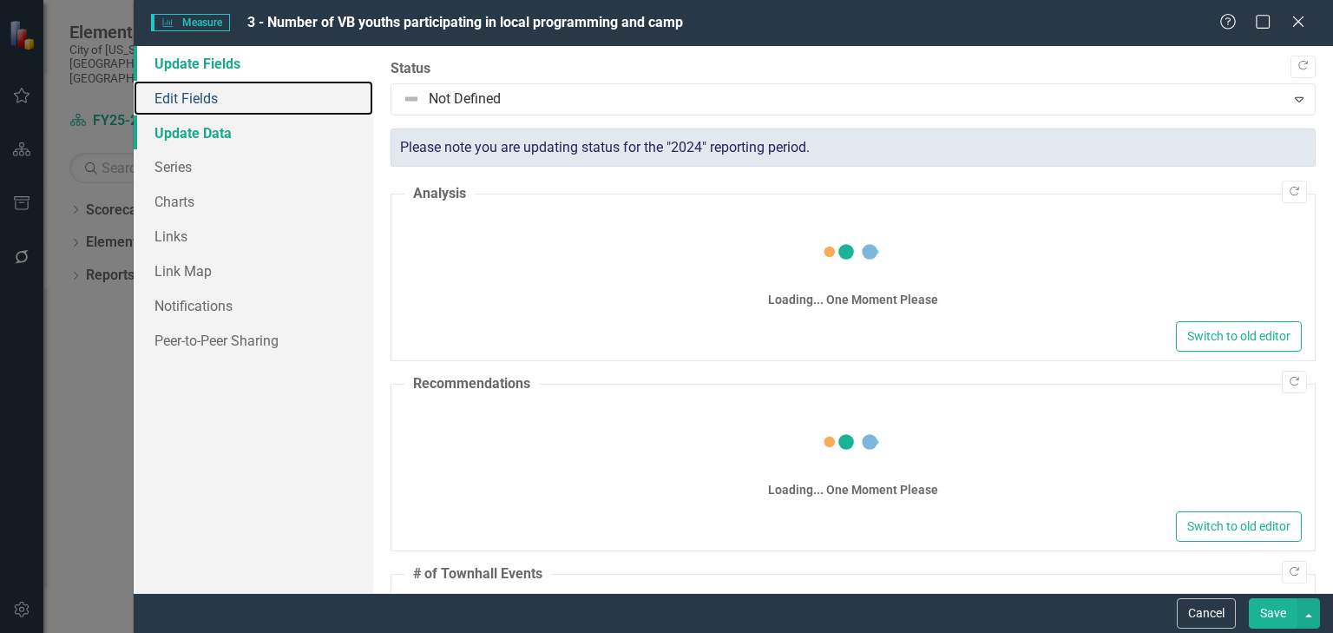
click at [240, 93] on link "Edit Fields" at bounding box center [254, 98] width 240 height 35
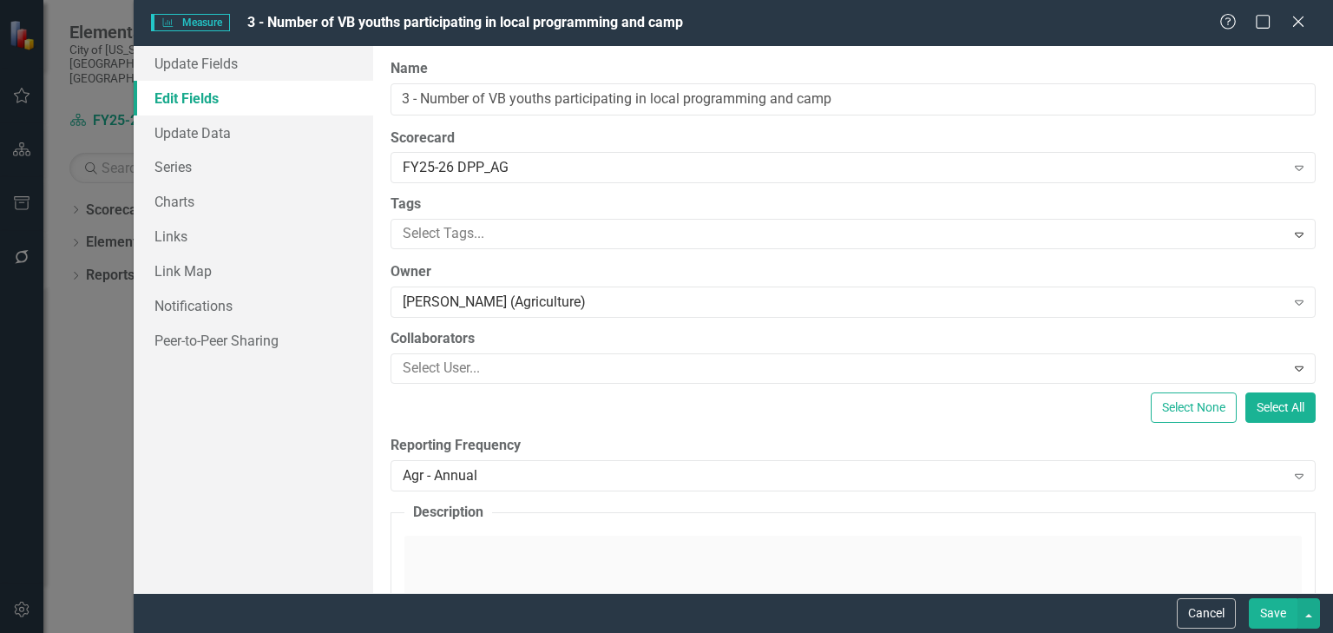
click at [1307, 17] on div "Help Maximize Close" at bounding box center [1268, 23] width 96 height 20
click at [1288, 17] on icon "Close" at bounding box center [1298, 21] width 22 height 16
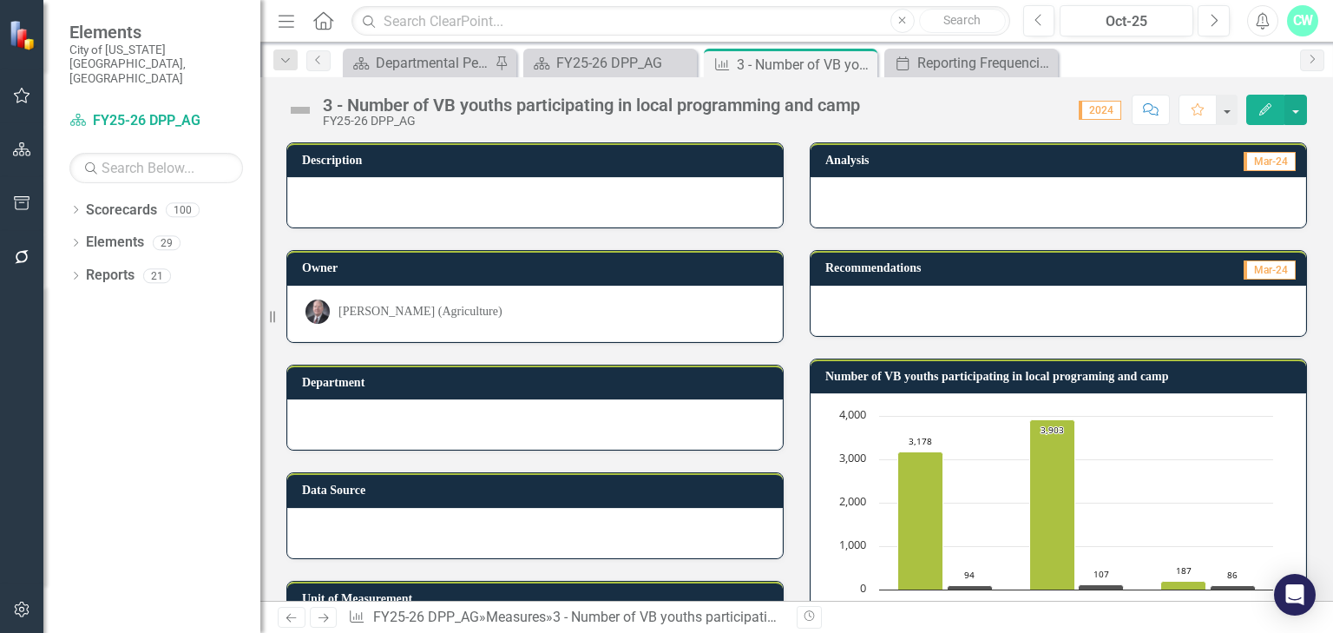
click at [965, 46] on div "Dropdown Search Scorecard Departmental Performance Plans Pin Scorecard FY25-26 …" at bounding box center [796, 60] width 1073 height 35
click at [965, 52] on div "Reporting Frequencies" at bounding box center [975, 63] width 115 height 22
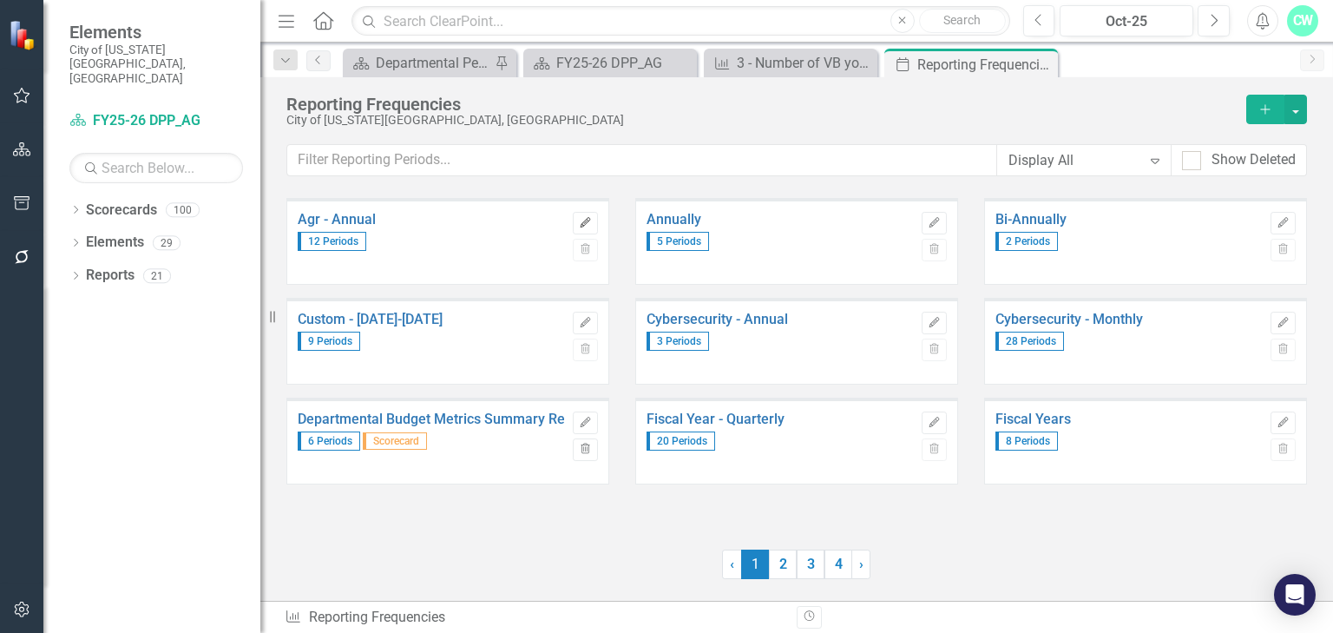
click at [595, 220] on button "Edit" at bounding box center [585, 223] width 25 height 23
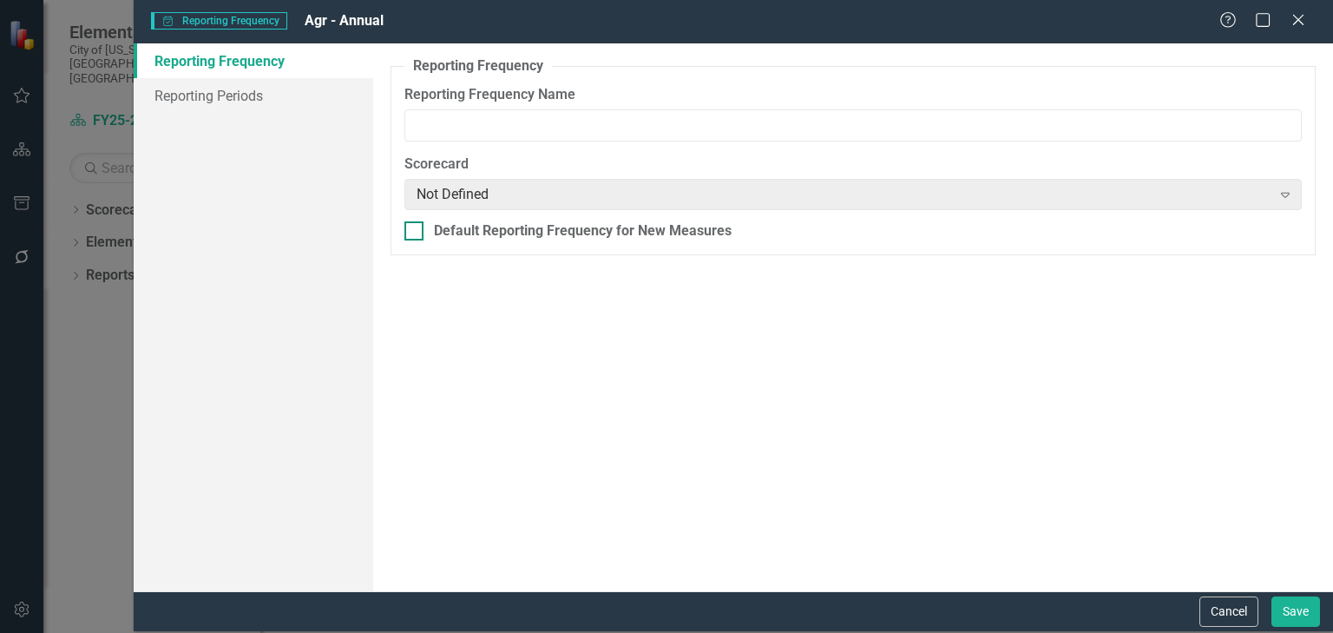
type input "Agr - Annual"
click at [201, 80] on link "Reporting Periods" at bounding box center [254, 95] width 240 height 35
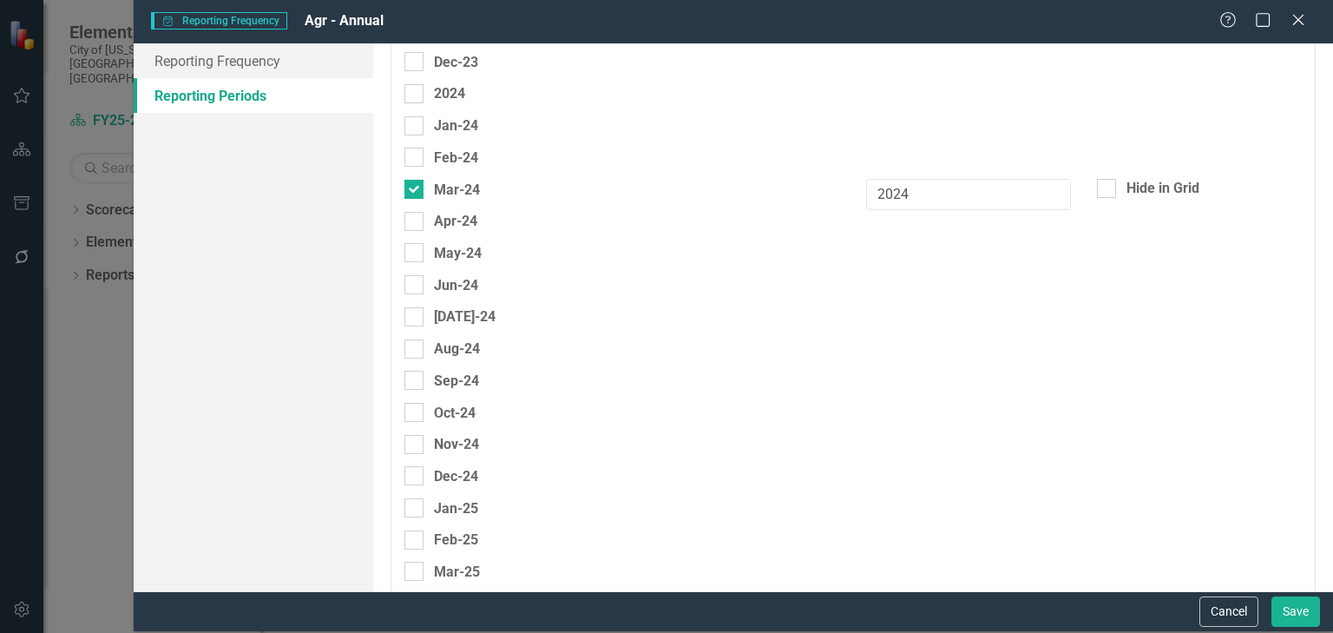
scroll to position [1528, 0]
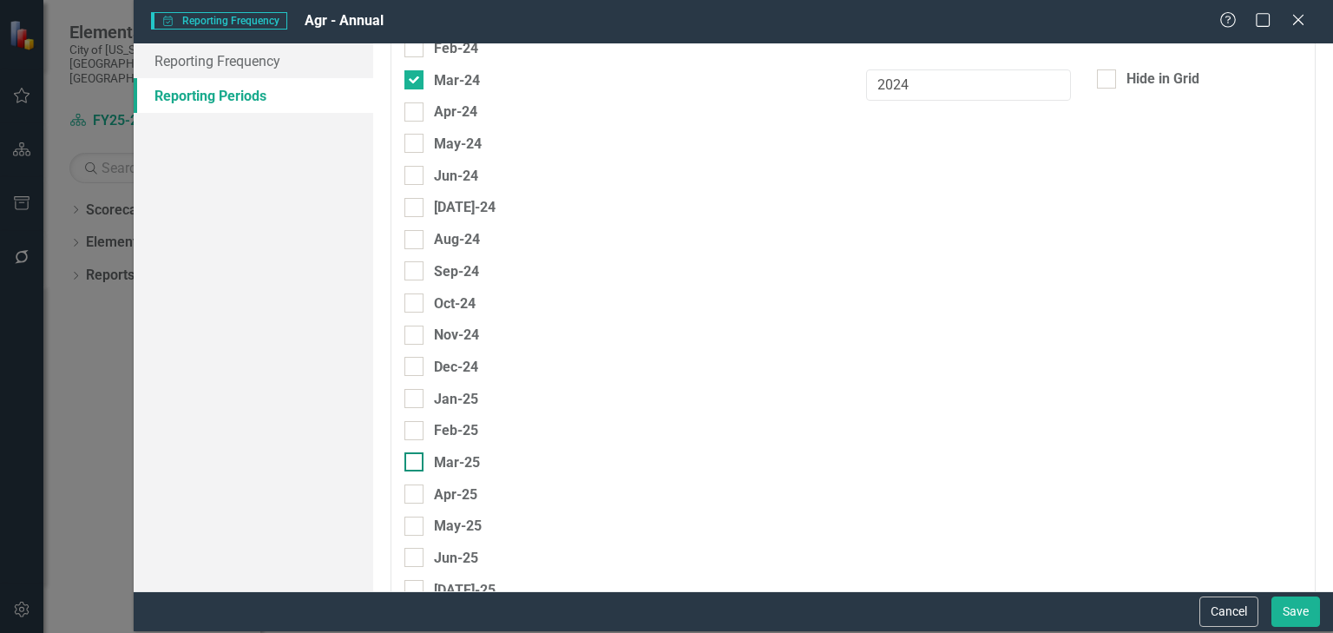
click at [413, 452] on div at bounding box center [414, 461] width 19 height 19
click at [413, 452] on input "Mar-25" at bounding box center [410, 457] width 11 height 11
checkbox input "true"
click at [912, 451] on input "text" at bounding box center [968, 467] width 205 height 32
type input "2025"
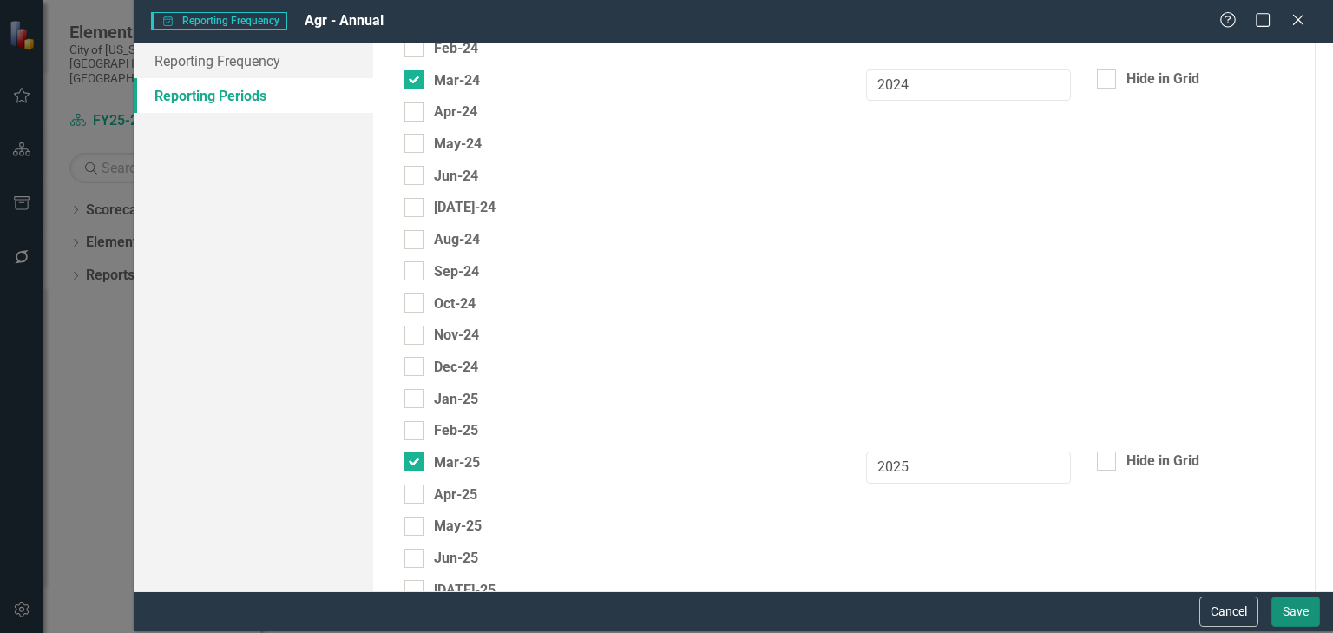
click at [1305, 613] on button "Save" at bounding box center [1296, 611] width 49 height 30
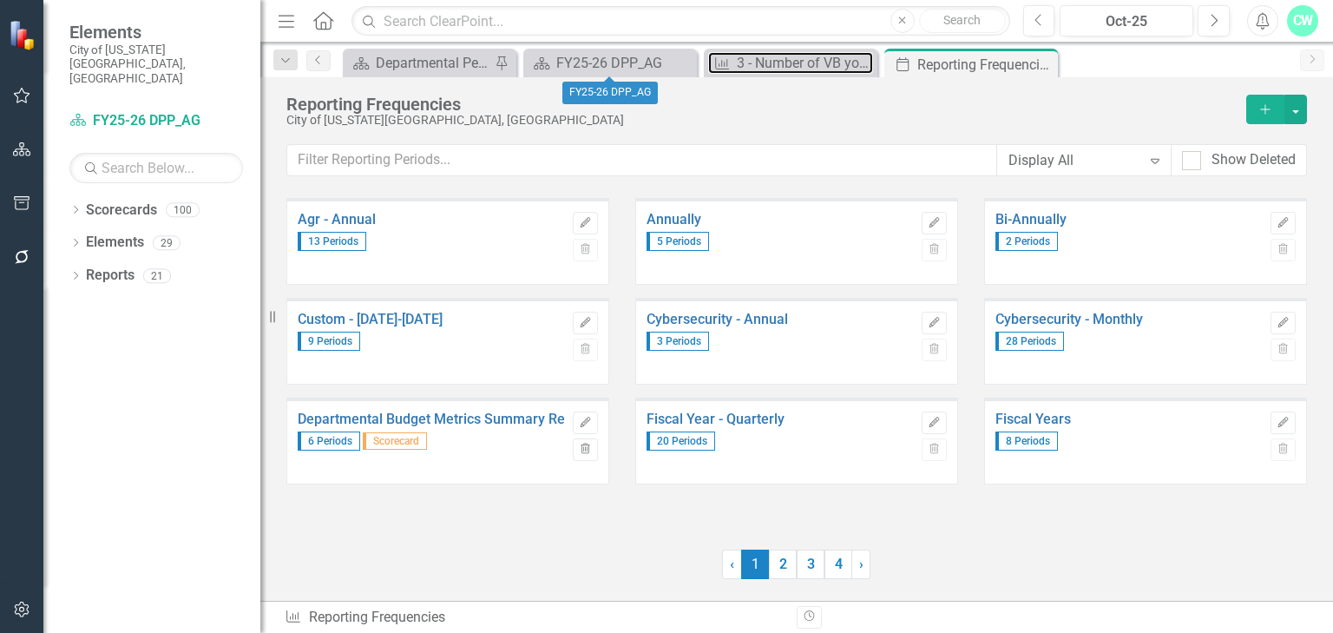
click at [763, 69] on div "3 - Number of VB youths participating in local programming and camp" at bounding box center [805, 63] width 136 height 22
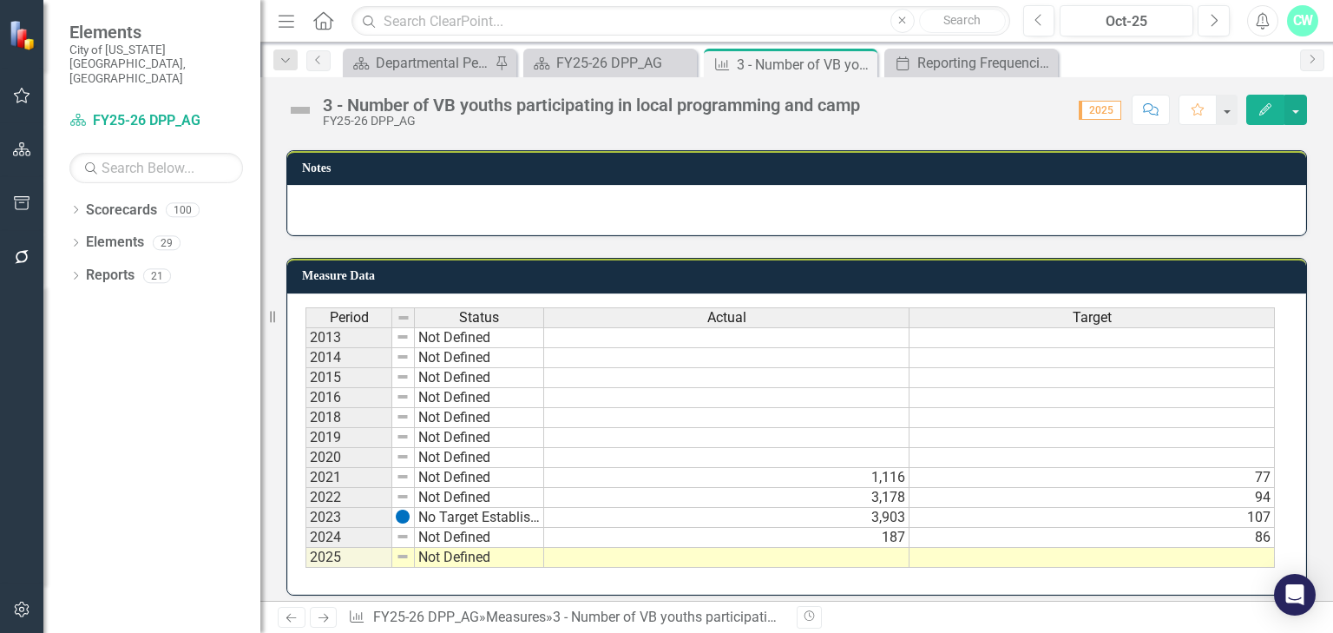
scroll to position [994, 0]
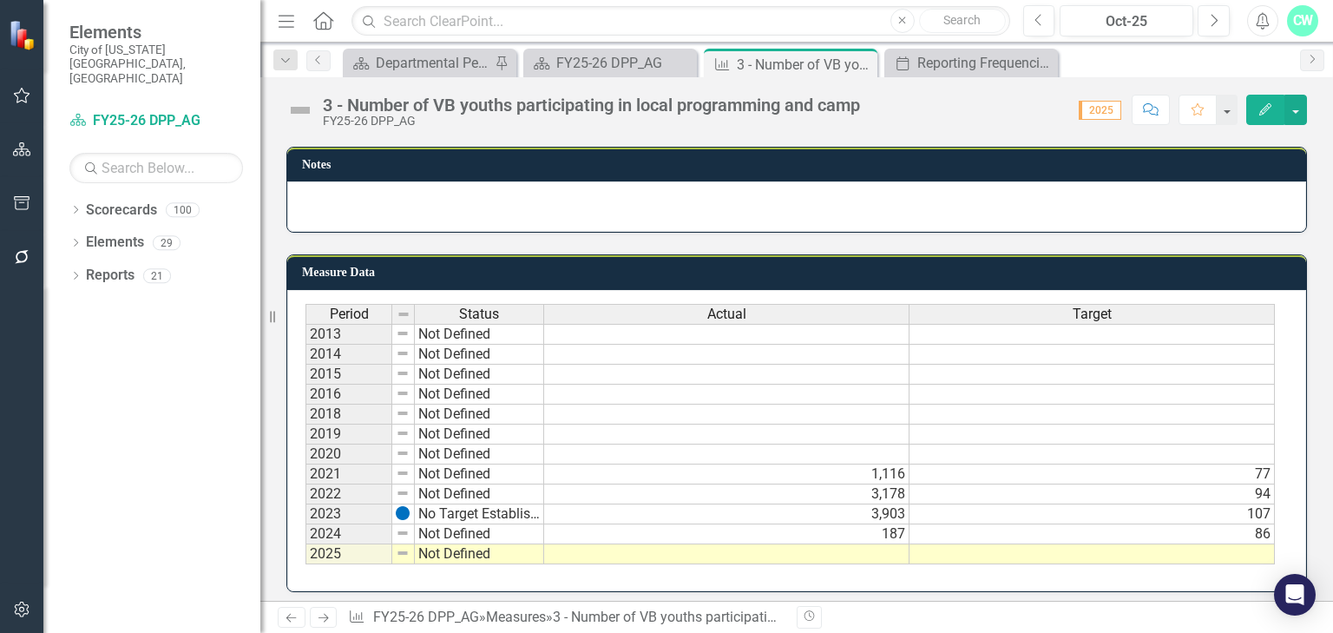
click at [837, 544] on td at bounding box center [726, 554] width 365 height 20
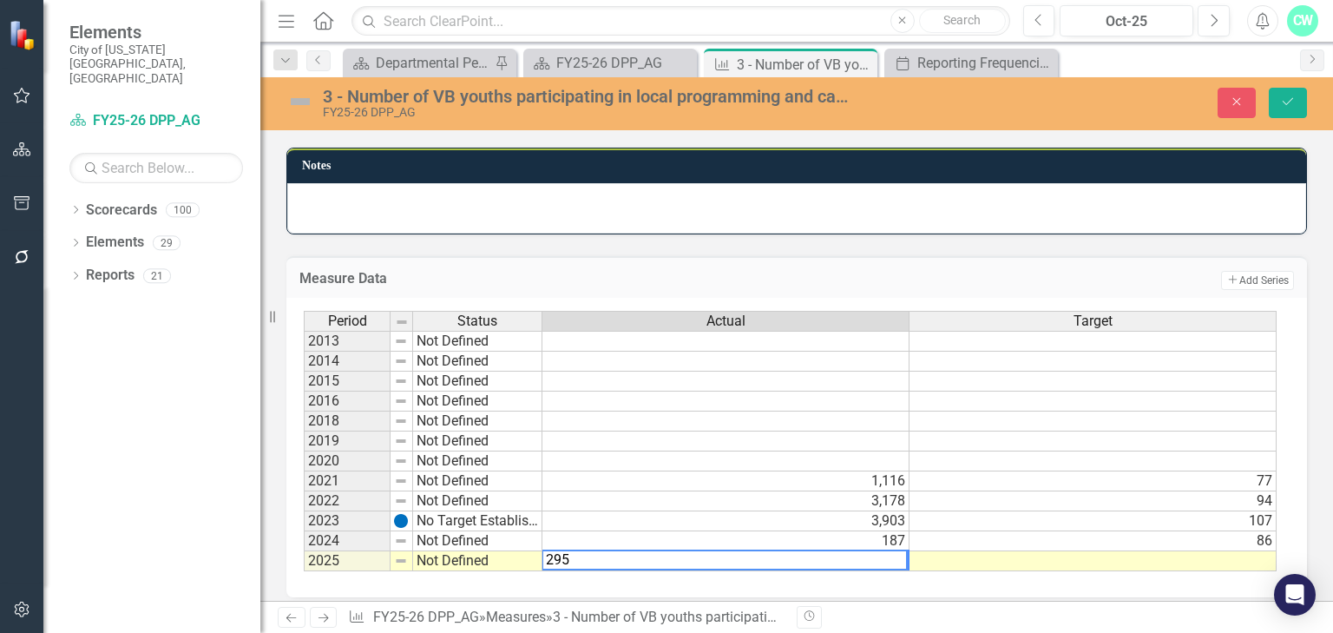
type textarea "295"
click at [1066, 552] on td at bounding box center [1093, 561] width 367 height 20
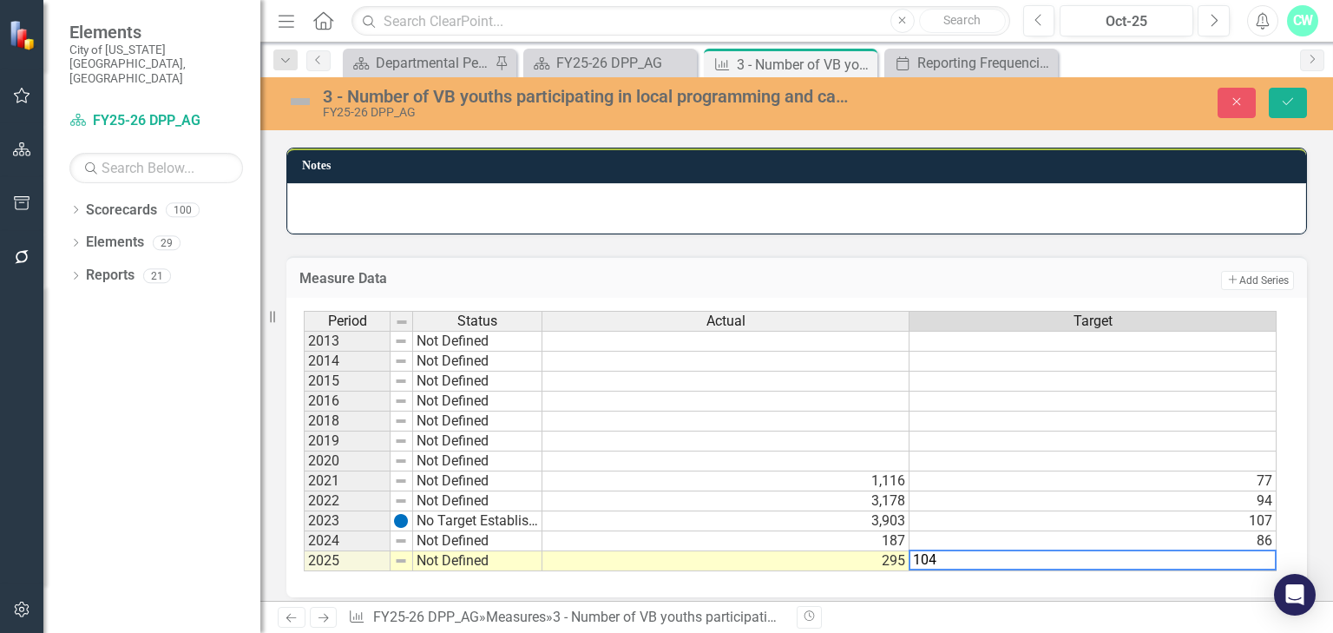
type textarea "104"
click at [768, 271] on h3 "Measure Data" at bounding box center [570, 279] width 542 height 16
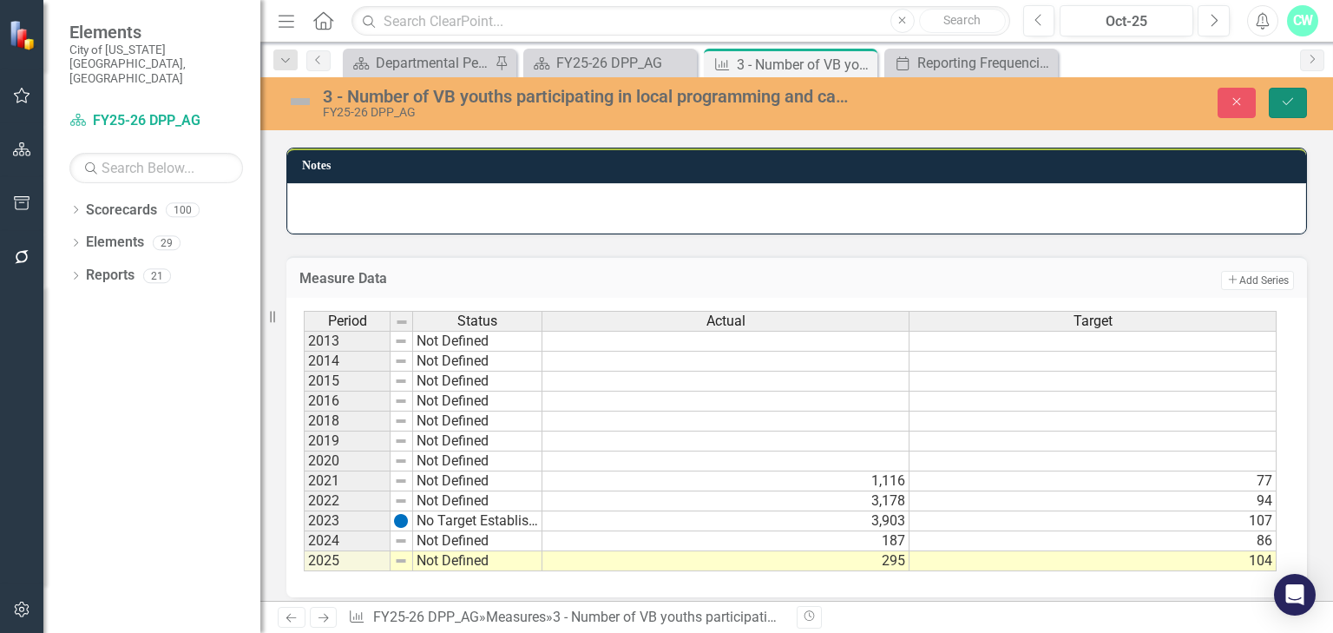
click at [1271, 97] on button "Save" at bounding box center [1288, 103] width 38 height 30
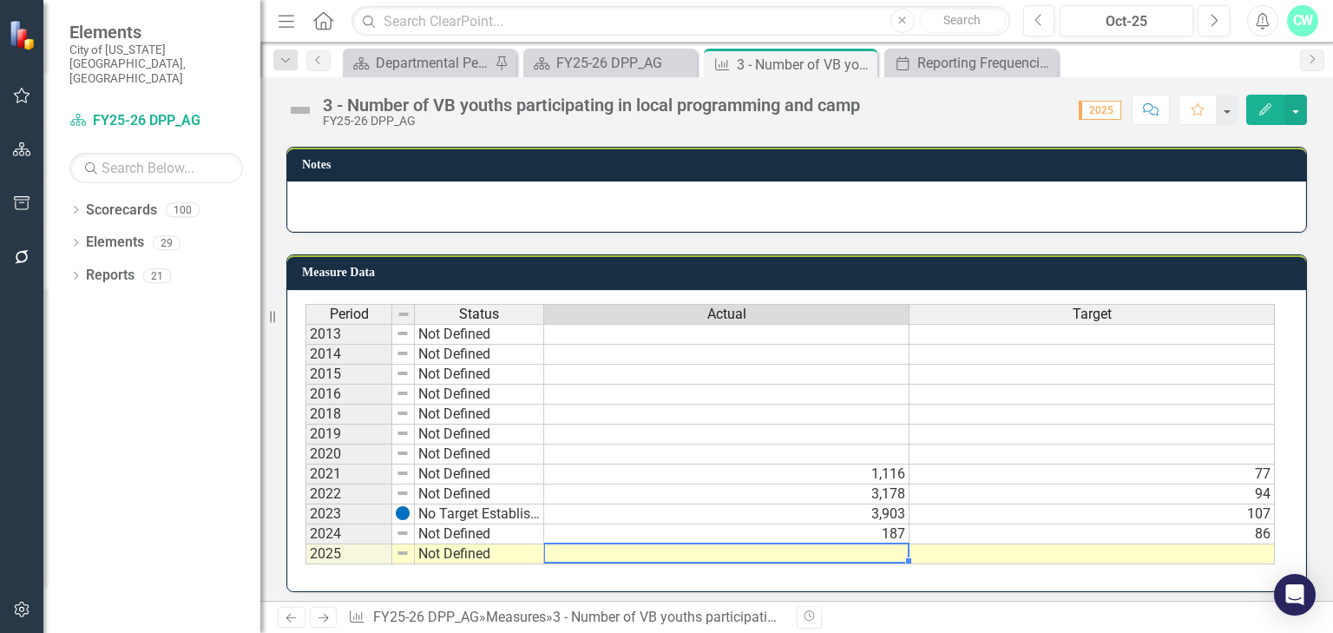
click at [306, 555] on div "Period Status Actual Target 2013 Not Defined 2014 Not Defined 2015 Not Defined …" at bounding box center [306, 434] width 0 height 260
click at [833, 562] on div at bounding box center [725, 563] width 365 height 2
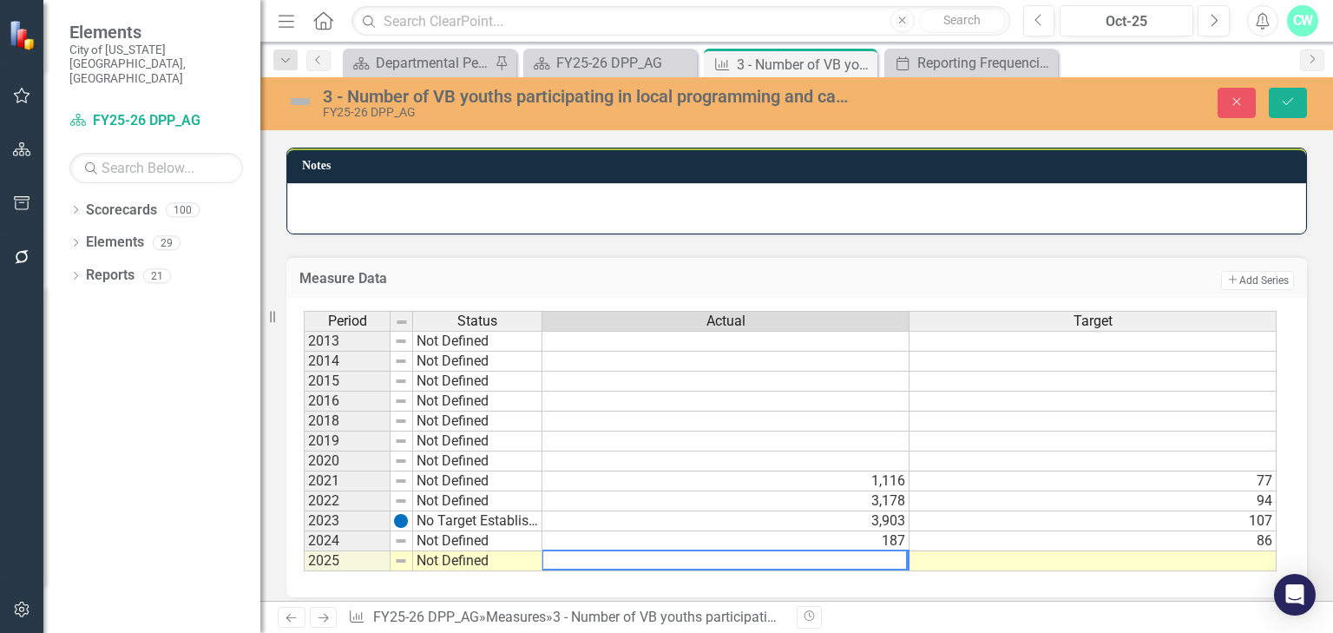
click at [833, 555] on textarea at bounding box center [725, 559] width 366 height 21
type textarea "295"
click at [996, 551] on td at bounding box center [1093, 561] width 367 height 20
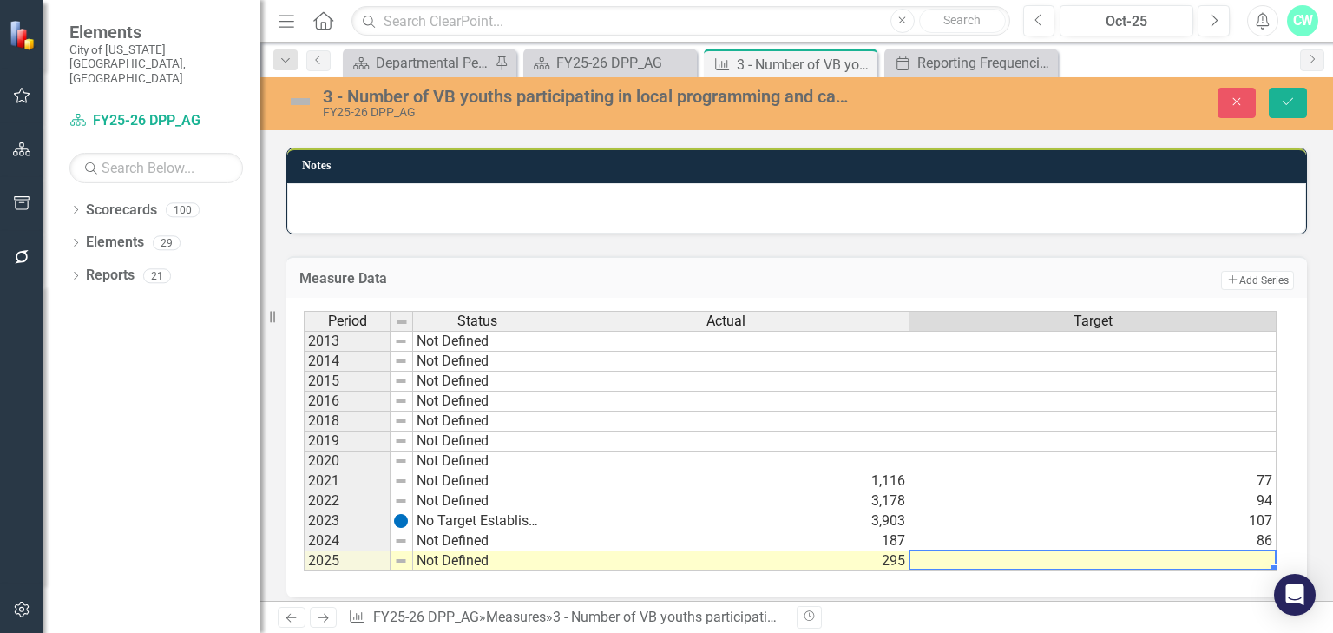
click at [996, 551] on td at bounding box center [1093, 561] width 367 height 20
type textarea "104"
click at [1149, 256] on div "Measure Data Add Add Series" at bounding box center [796, 277] width 1021 height 43
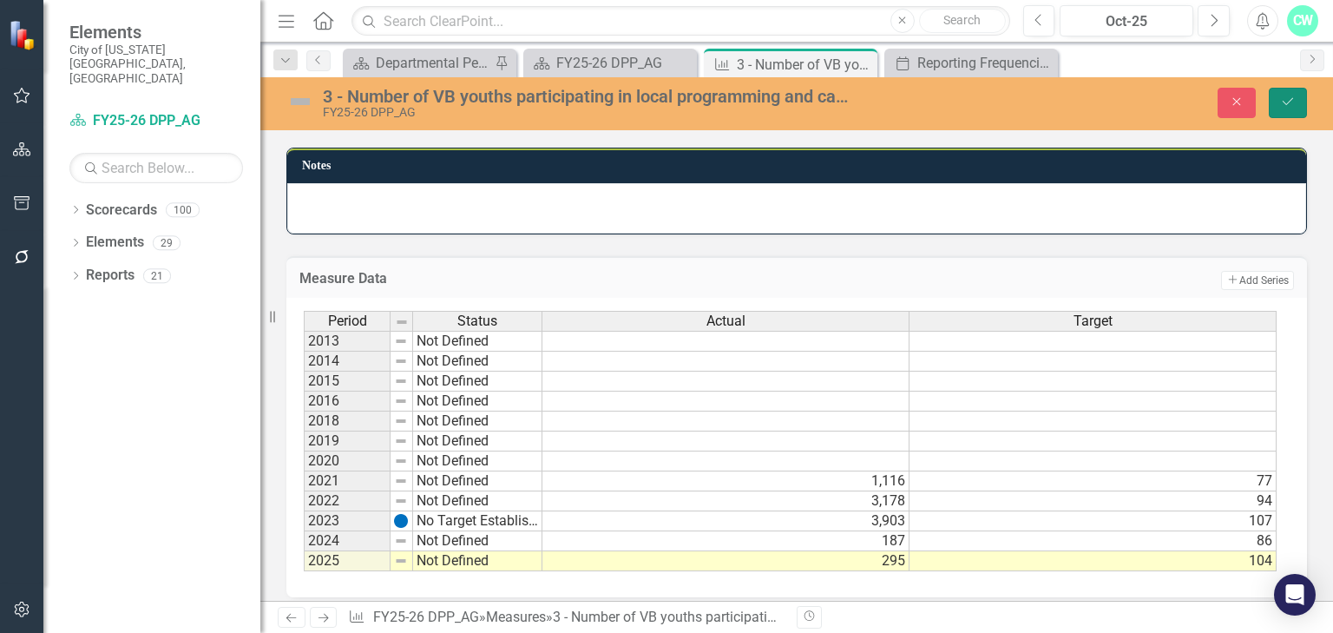
click at [1278, 101] on button "Save" at bounding box center [1288, 103] width 38 height 30
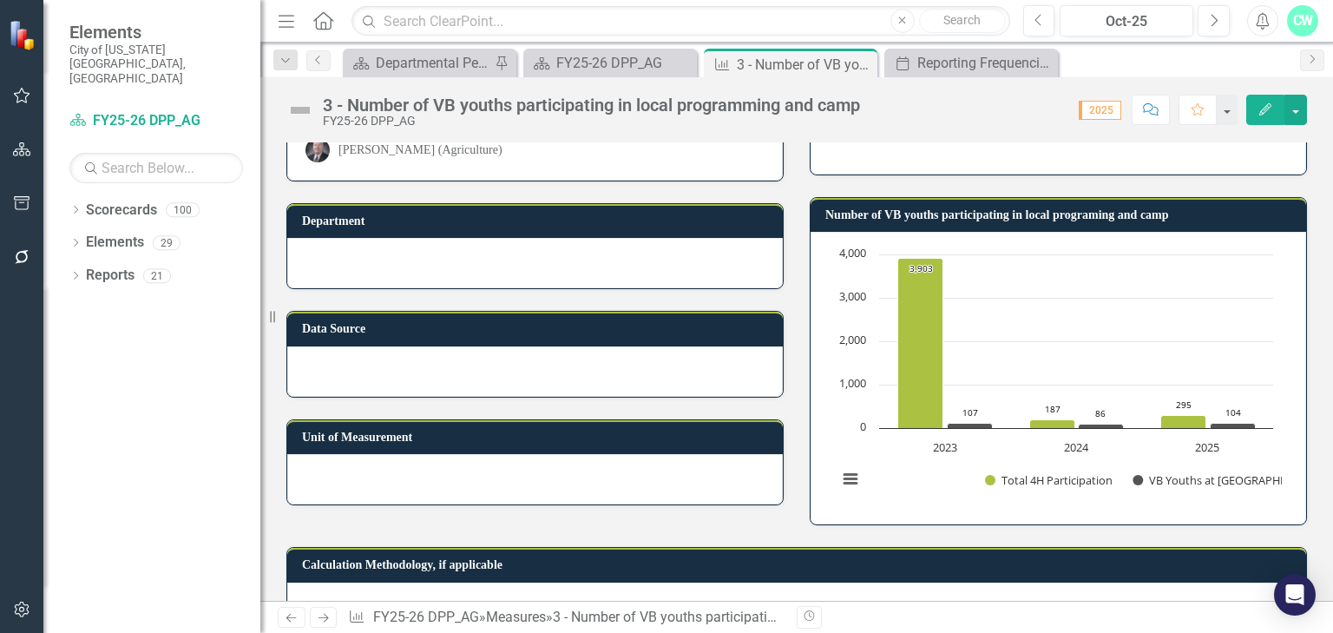
scroll to position [23, 0]
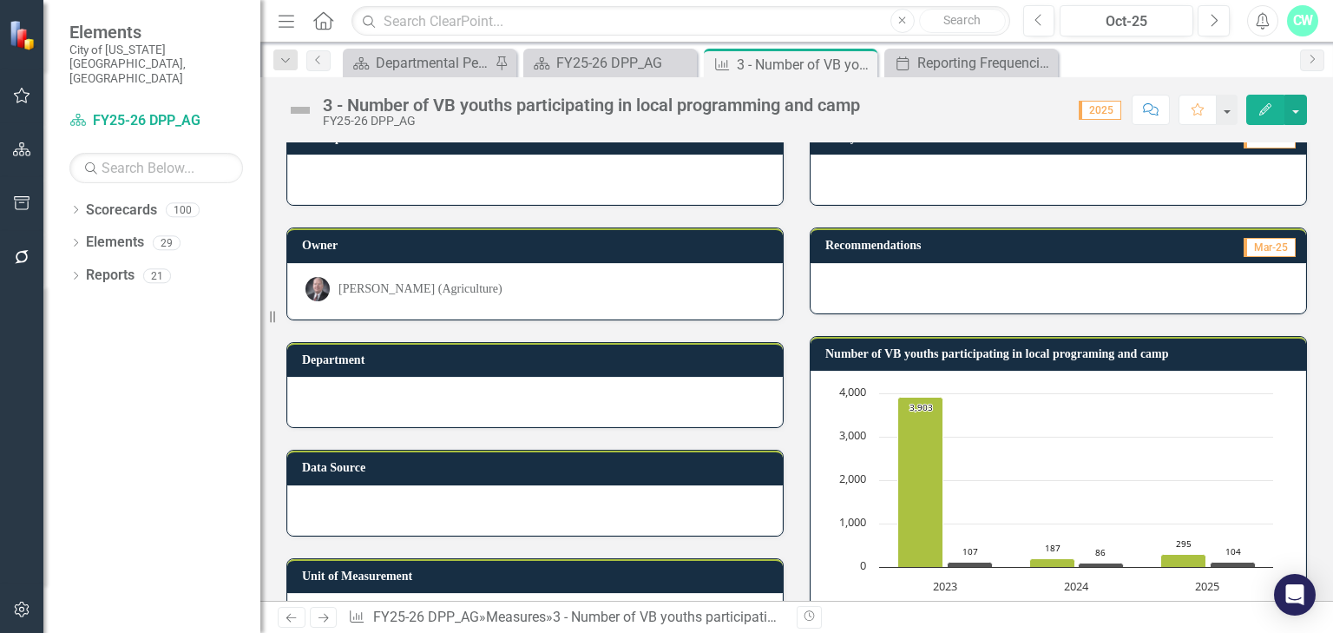
click at [826, 361] on td "Number of VB youths participating in local programing and camp" at bounding box center [1062, 356] width 472 height 26
click at [826, 360] on h3 "Number of VB youths participating in local programing and camp" at bounding box center [1062, 353] width 472 height 13
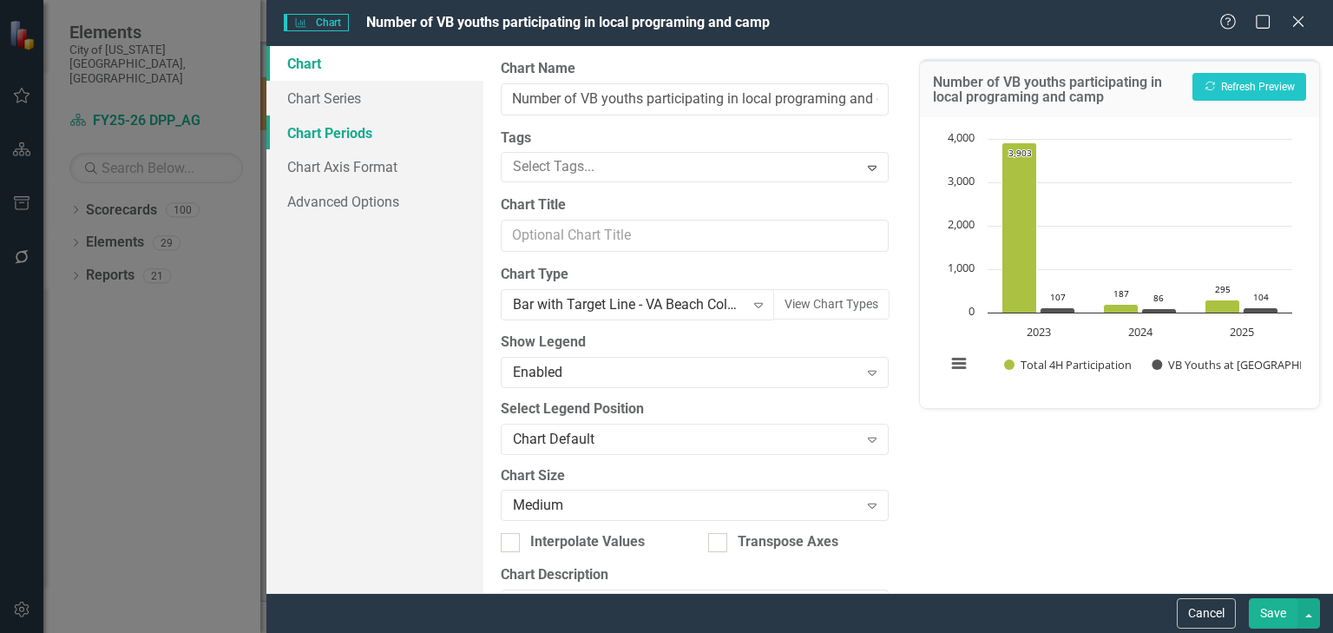
click at [337, 127] on link "Chart Periods" at bounding box center [374, 132] width 217 height 35
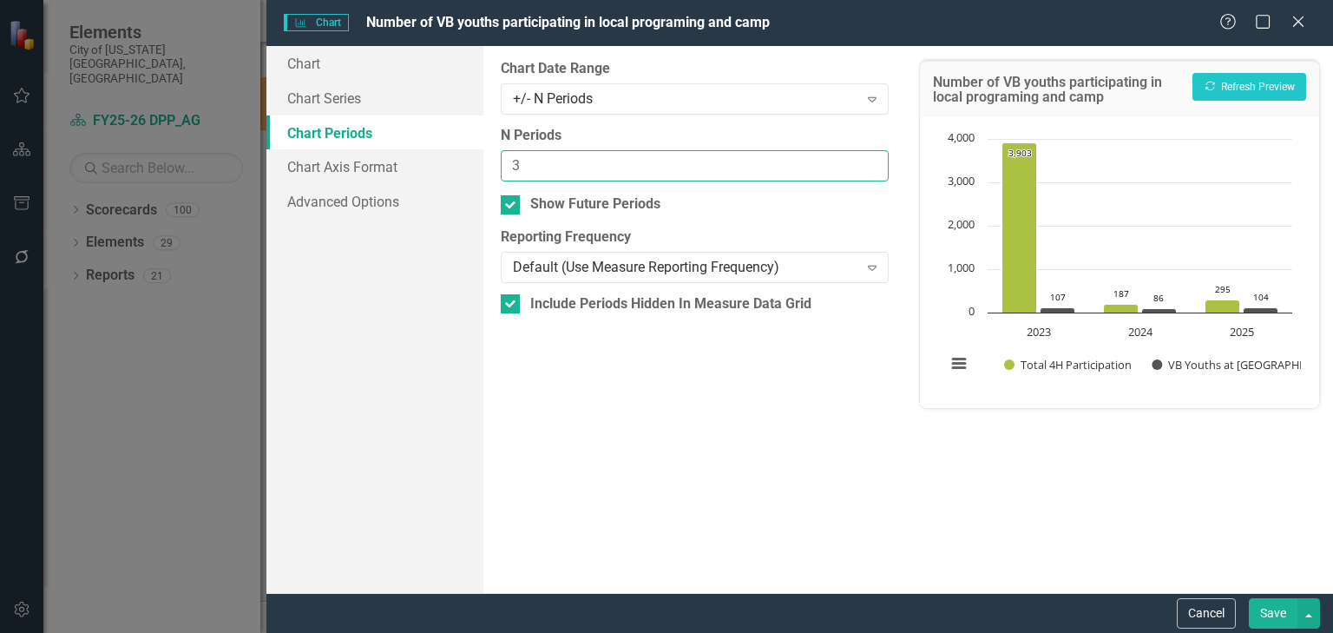
click at [873, 163] on input "3" at bounding box center [695, 166] width 388 height 32
click at [872, 163] on input "4" at bounding box center [695, 166] width 388 height 32
click at [1286, 78] on button "Recalculate Refresh Preview" at bounding box center [1250, 87] width 114 height 28
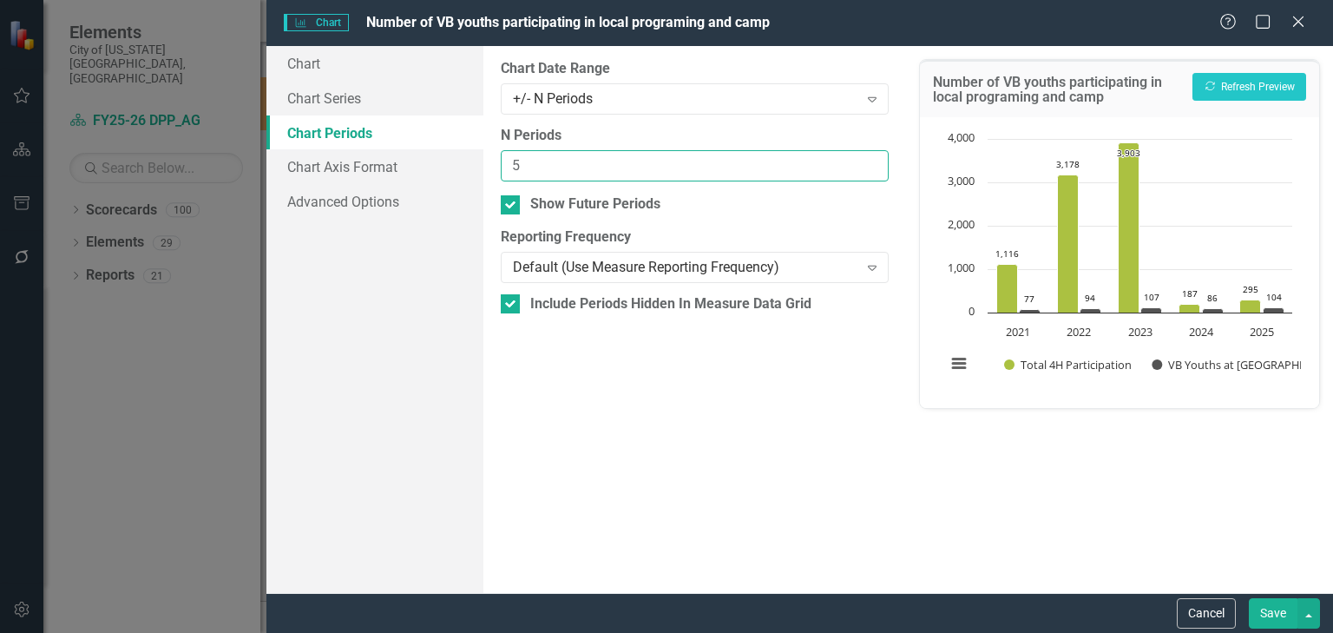
click at [872, 159] on input "5" at bounding box center [695, 166] width 388 height 32
click at [1204, 84] on icon "Recalculate" at bounding box center [1210, 86] width 13 height 10
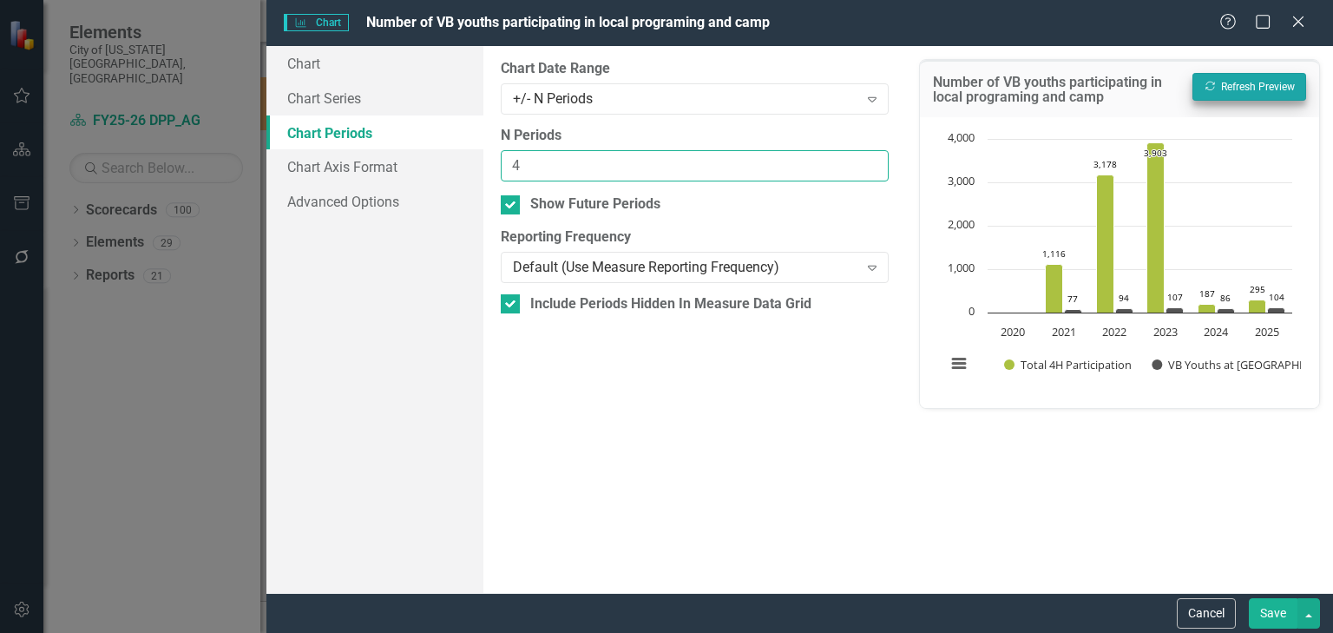
type input "4"
click at [872, 170] on input "4" at bounding box center [695, 166] width 388 height 32
click at [1264, 73] on button "Recalculate Refresh Preview" at bounding box center [1250, 87] width 114 height 28
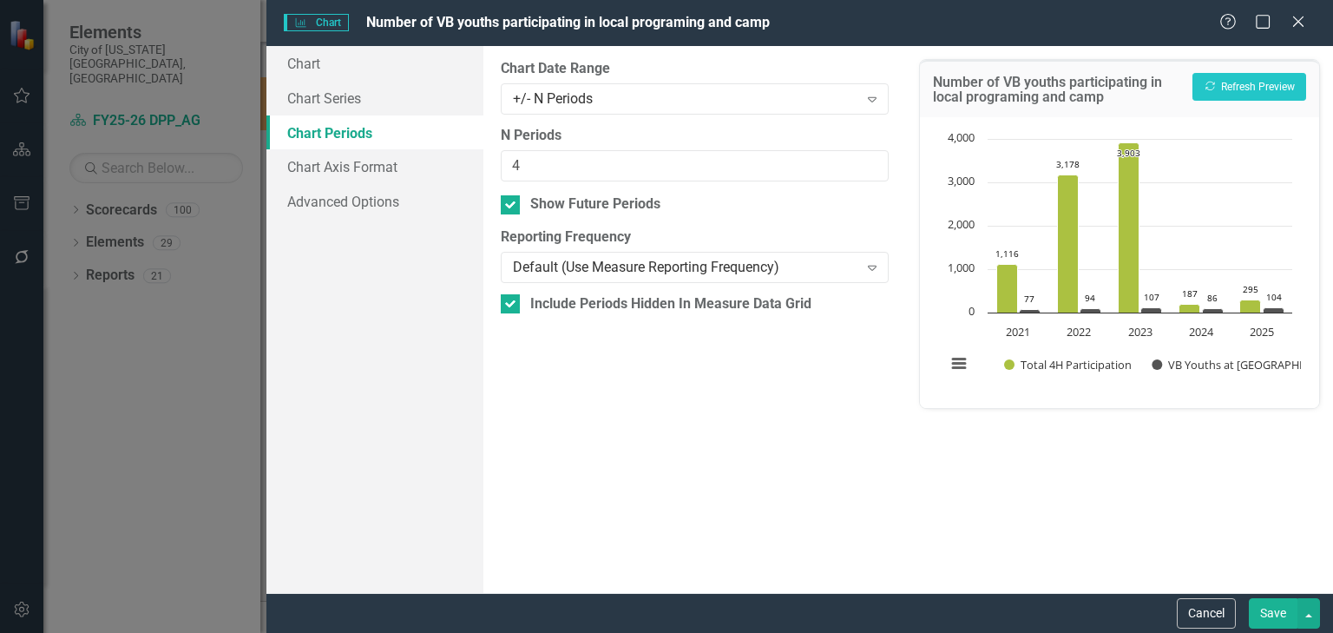
click at [1260, 604] on button "Save" at bounding box center [1273, 613] width 49 height 30
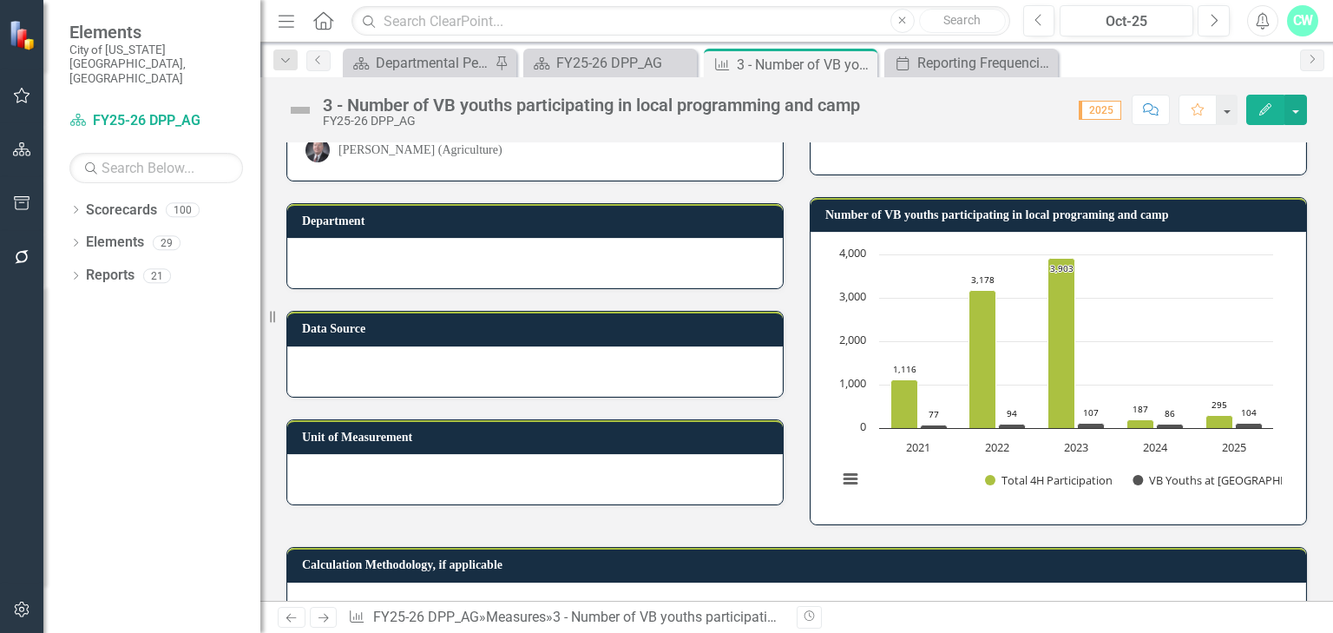
scroll to position [231, 0]
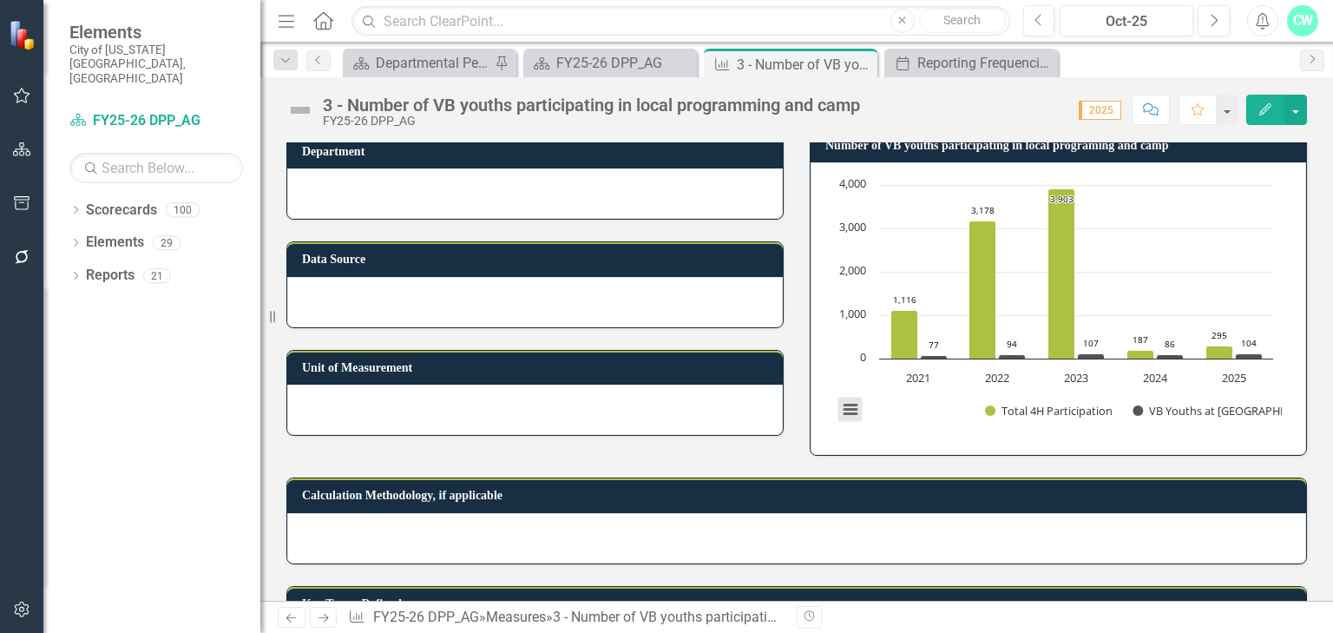
click at [845, 411] on button "View chart menu, Chart" at bounding box center [851, 410] width 24 height 24
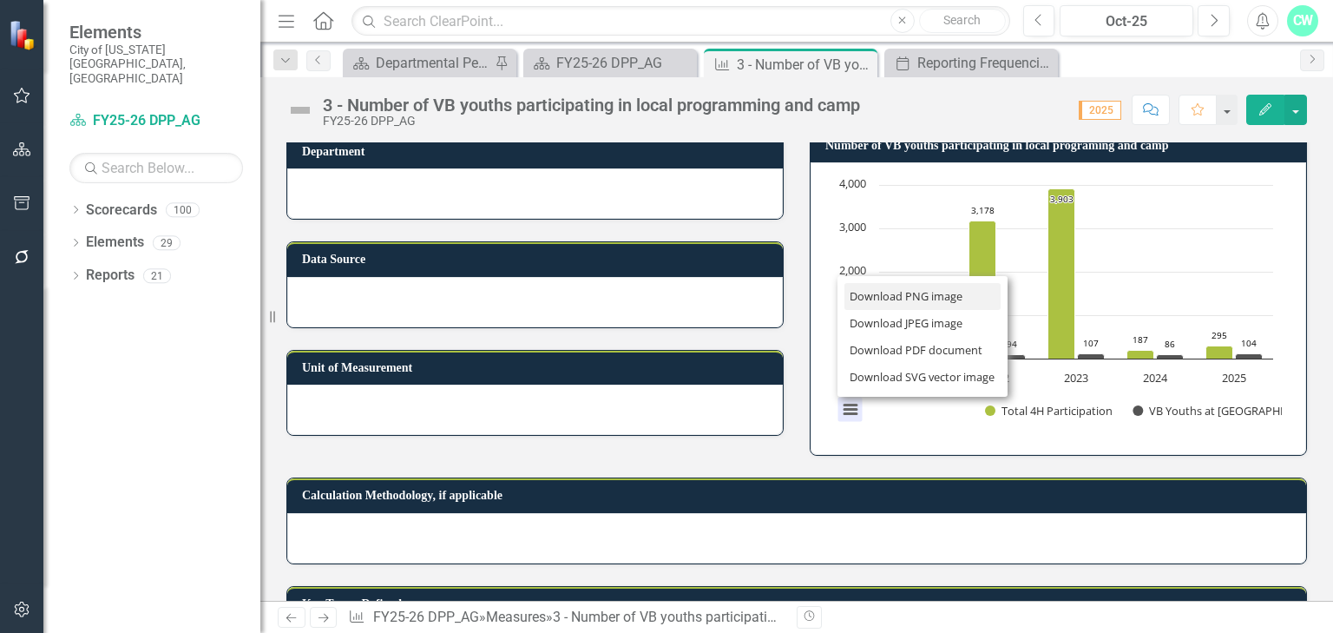
click at [889, 293] on li "Download PNG image" at bounding box center [923, 296] width 156 height 27
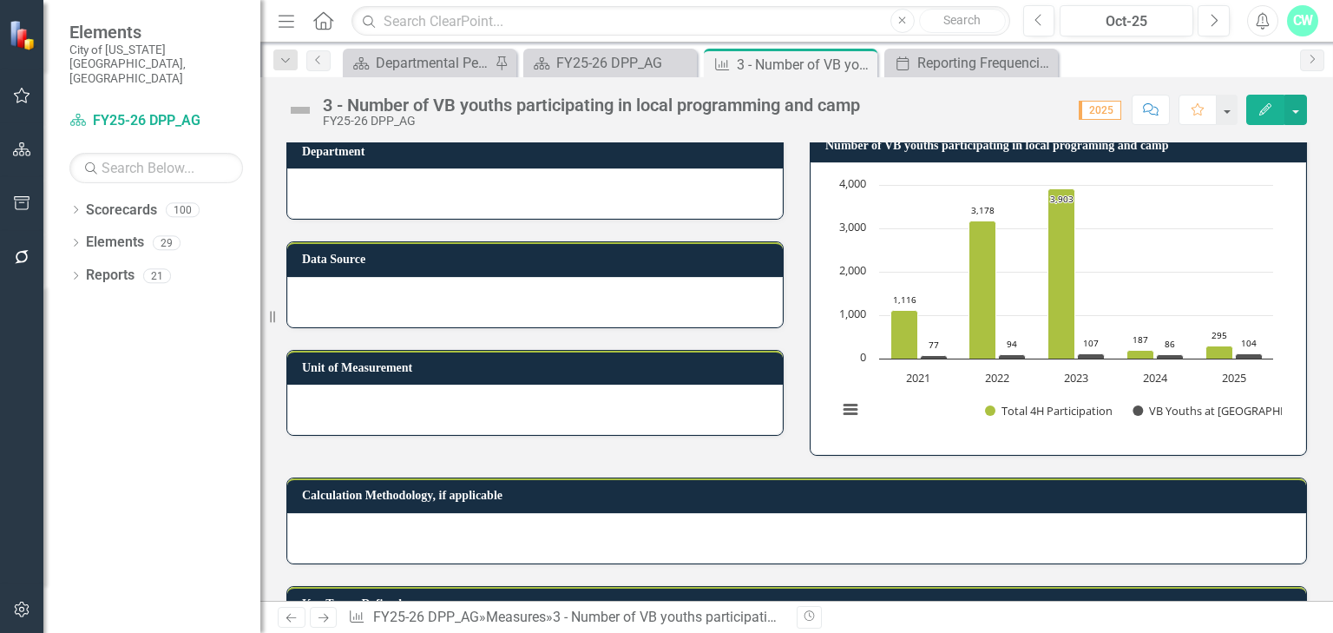
drag, startPoint x: 903, startPoint y: 488, endPoint x: 896, endPoint y: 462, distance: 27.0
click at [903, 489] on h3 "Calculation Methodology, if applicable" at bounding box center [800, 495] width 996 height 13
click at [841, 405] on button "View chart menu, Chart" at bounding box center [851, 410] width 24 height 24
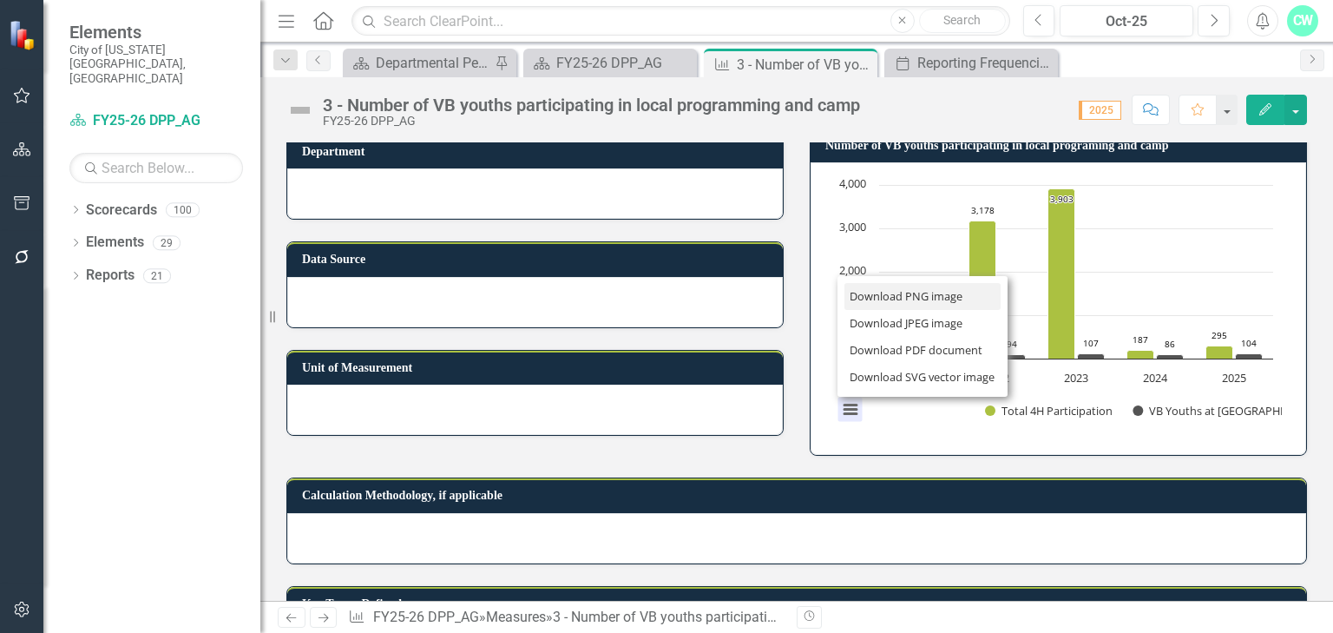
click at [897, 291] on li "Download PNG image" at bounding box center [923, 296] width 156 height 27
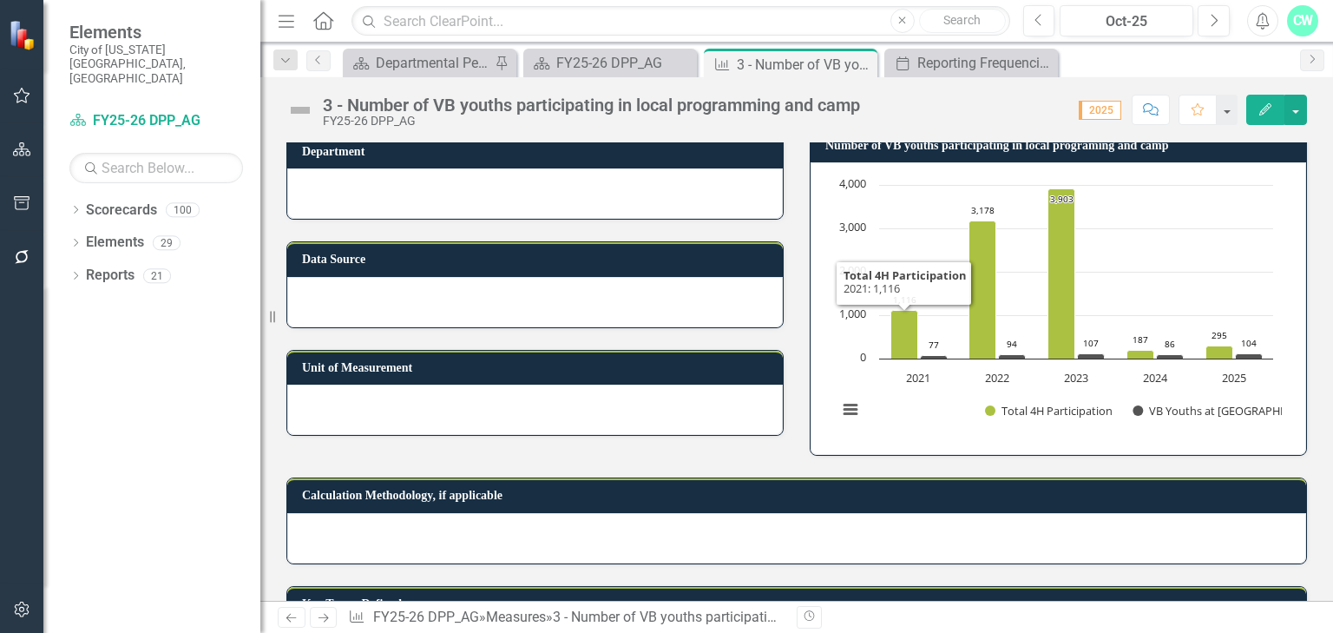
click at [770, 461] on div "Calculation Methodology, if applicable" at bounding box center [796, 510] width 1047 height 108
drag, startPoint x: 770, startPoint y: 463, endPoint x: 997, endPoint y: 154, distance: 383.7
click at [774, 458] on div "Calculation Methodology, if applicable" at bounding box center [796, 510] width 1047 height 108
